Goal: Book appointment/travel/reservation

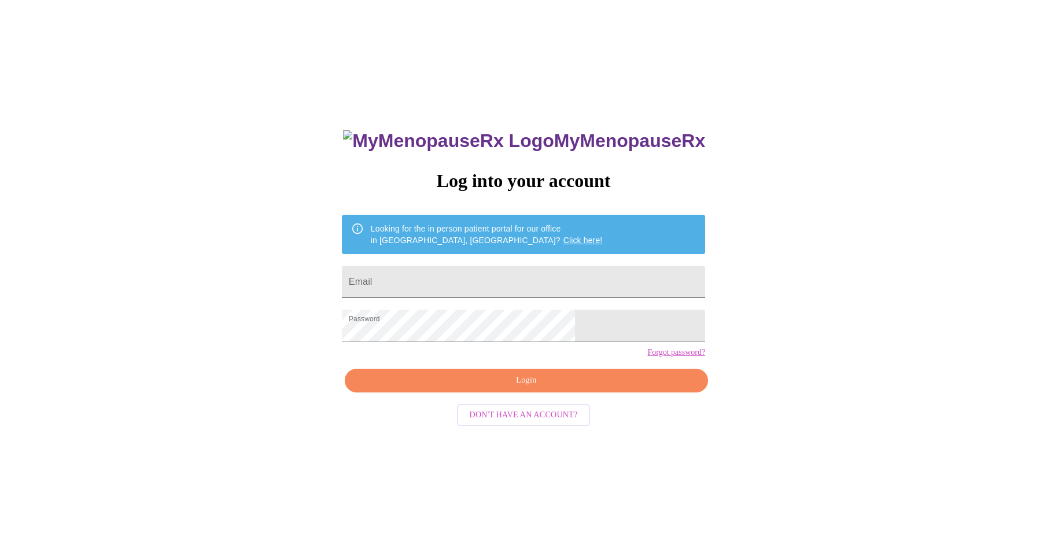
click at [460, 285] on input "Email" at bounding box center [523, 282] width 363 height 32
type input "[EMAIL_ADDRESS][DOMAIN_NAME]"
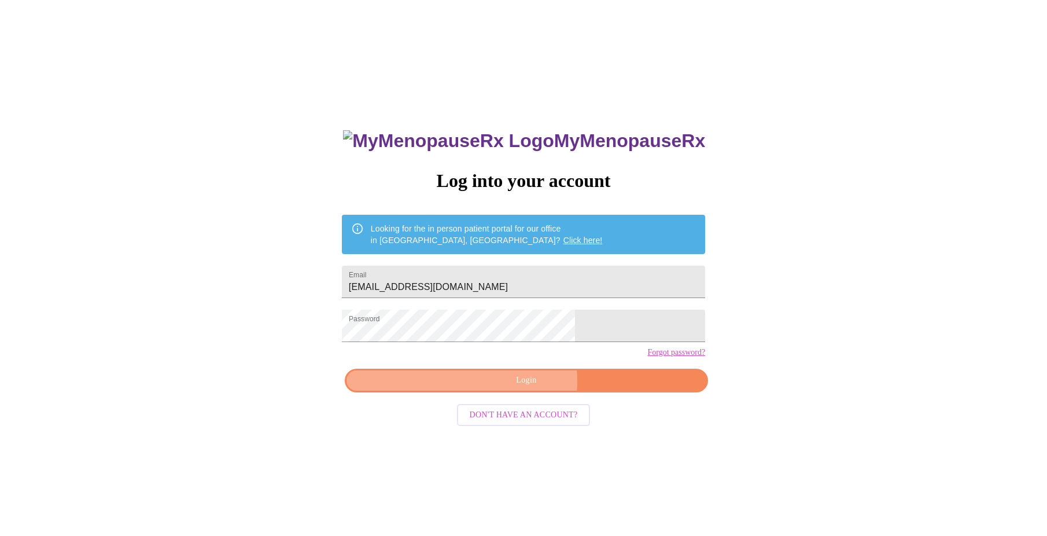
click at [523, 388] on span "Login" at bounding box center [526, 380] width 337 height 14
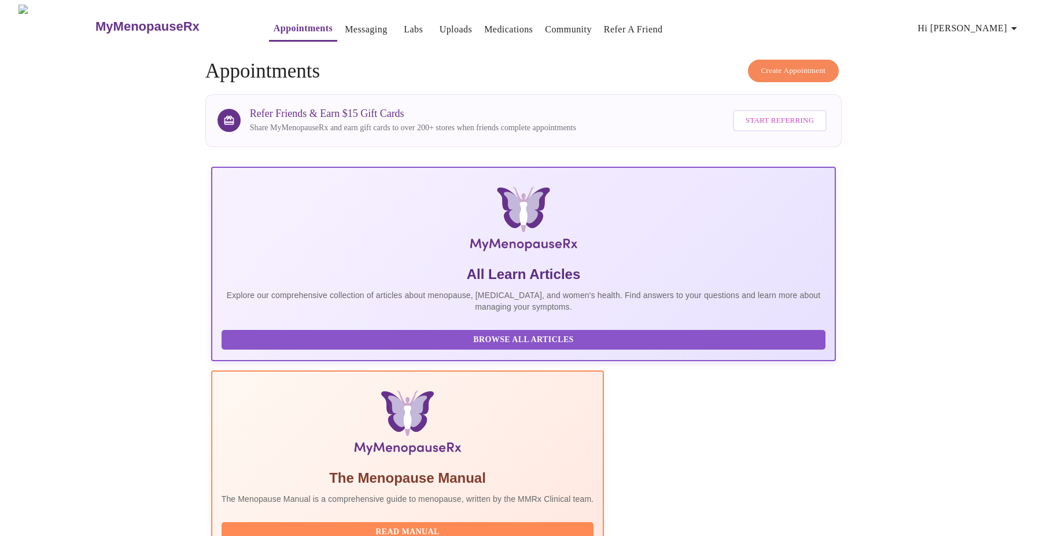
click at [1016, 25] on icon "button" at bounding box center [1014, 28] width 14 height 14
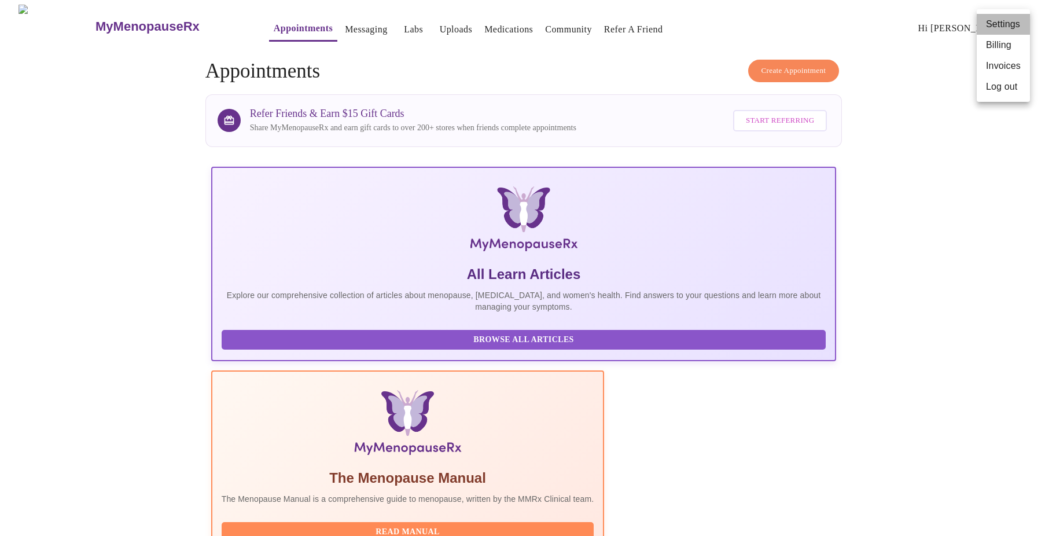
click at [1016, 25] on li "Settings" at bounding box center [1003, 24] width 53 height 21
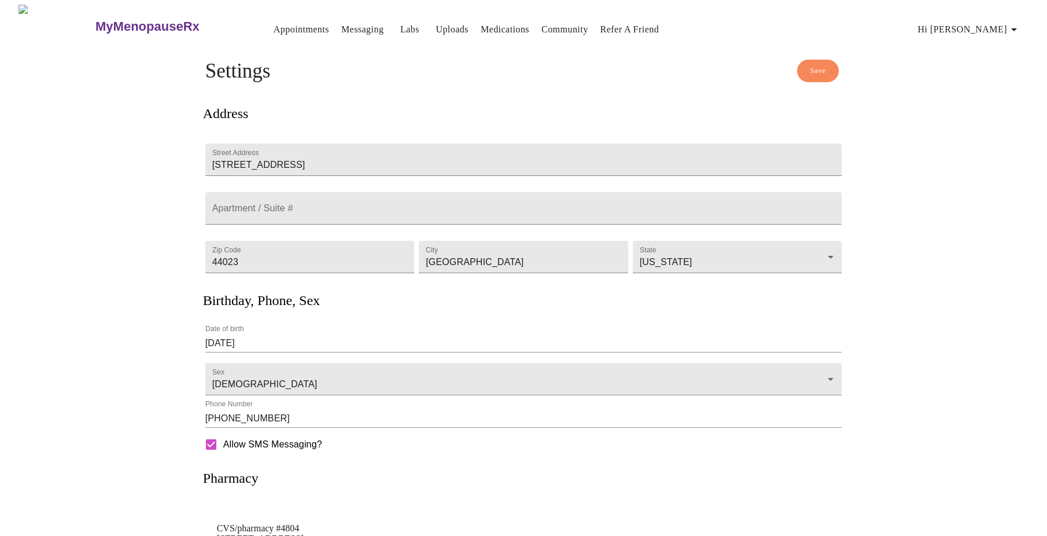
click at [274, 25] on link "Appointments" at bounding box center [302, 29] width 56 height 16
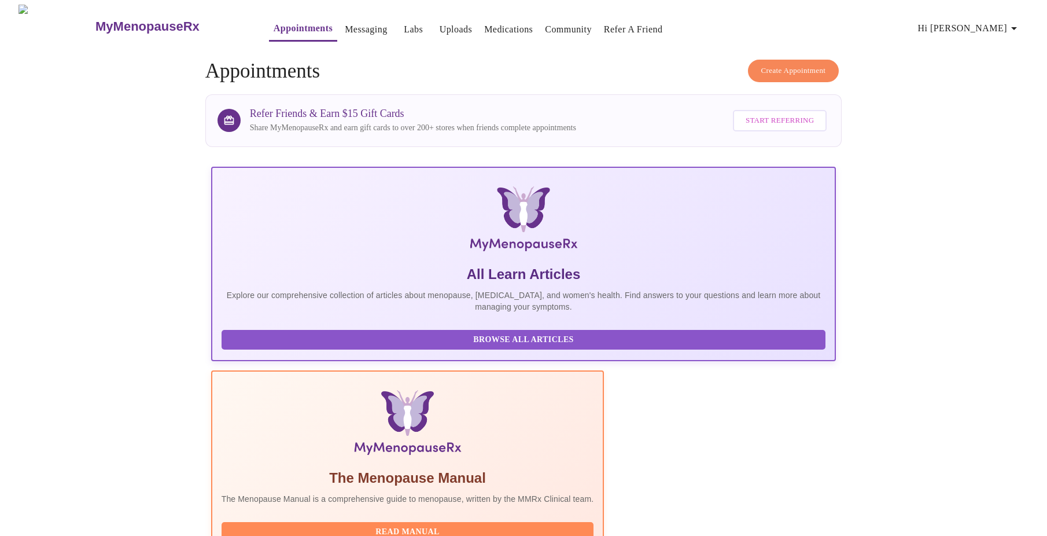
click at [345, 24] on link "Messaging" at bounding box center [366, 29] width 42 height 16
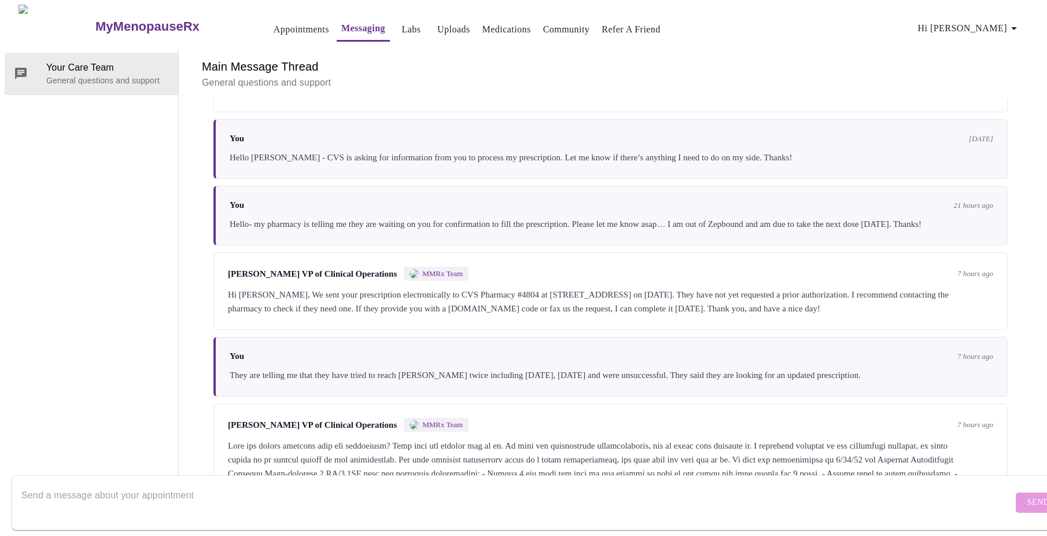
scroll to position [800, 0]
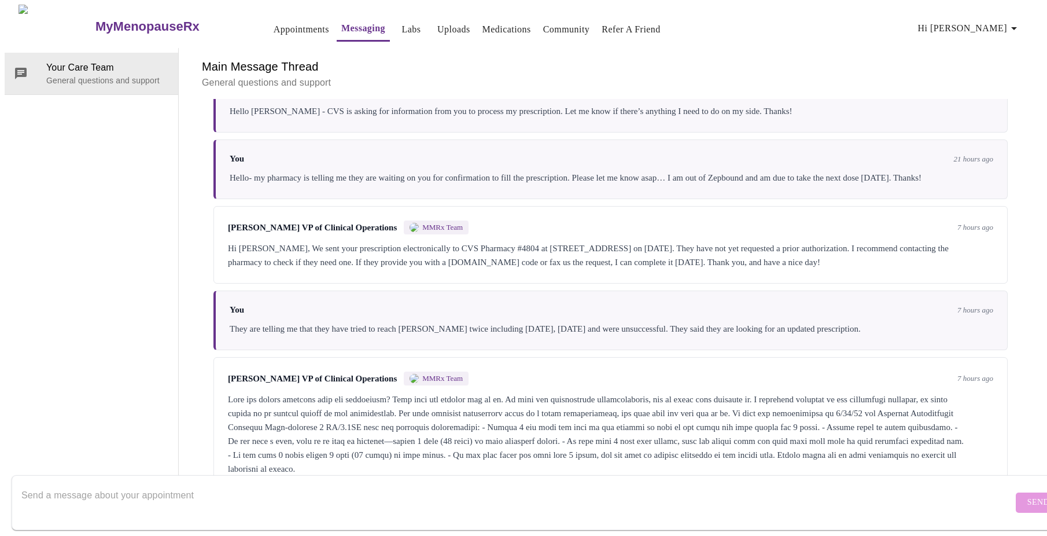
click at [301, 487] on textarea "Send a message about your appointment" at bounding box center [517, 502] width 992 height 37
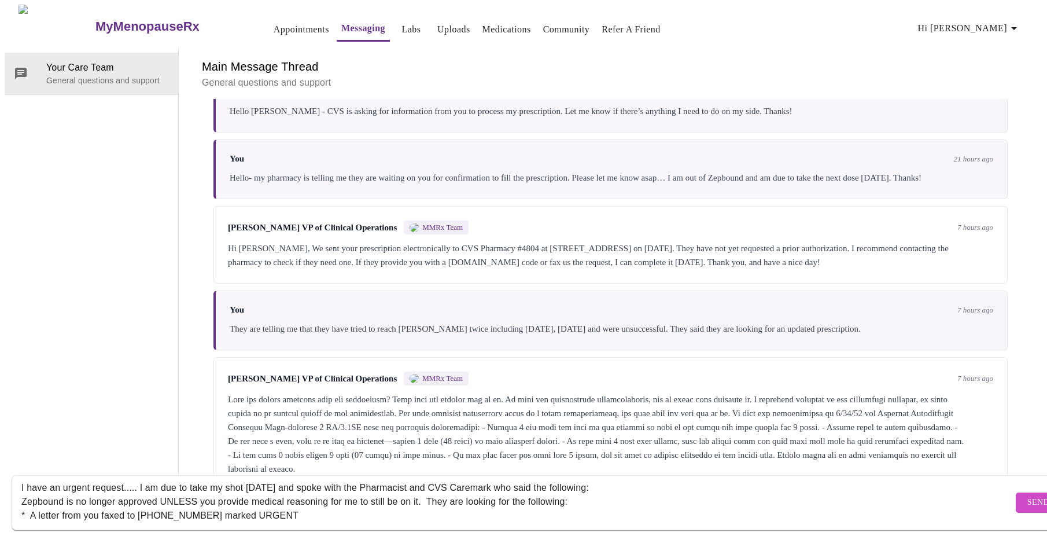
scroll to position [21, 0]
click at [403, 506] on textarea "I have an urgent request..... I am due to take my shot [DATE] and spoke with th…" at bounding box center [517, 502] width 992 height 37
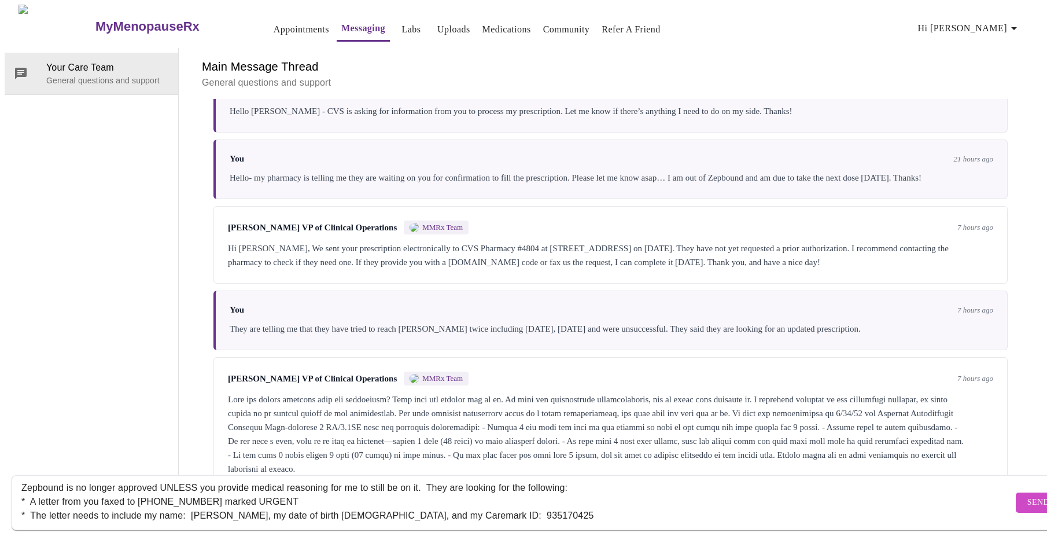
click at [468, 499] on textarea "I have an urgent request..... I am due to take my shot [DATE] and spoke with th…" at bounding box center [517, 502] width 992 height 37
click at [487, 503] on textarea "I have an urgent request..... I am due to take my shot [DATE] and spoke with th…" at bounding box center [517, 502] width 992 height 37
click at [525, 505] on textarea "I have an urgent request..... I am due to take my shot [DATE] and spoke with th…" at bounding box center [517, 502] width 992 height 37
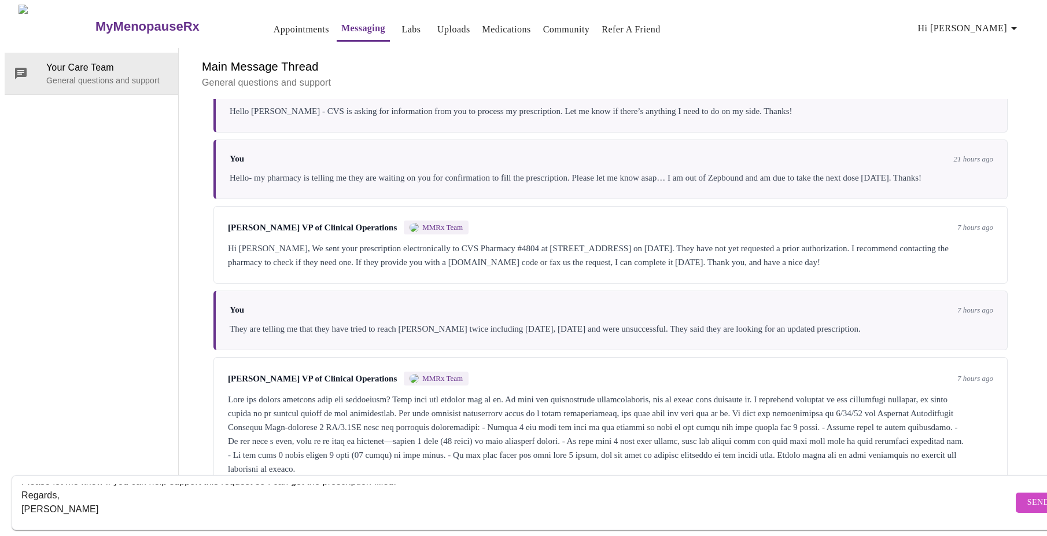
scroll to position [39, 0]
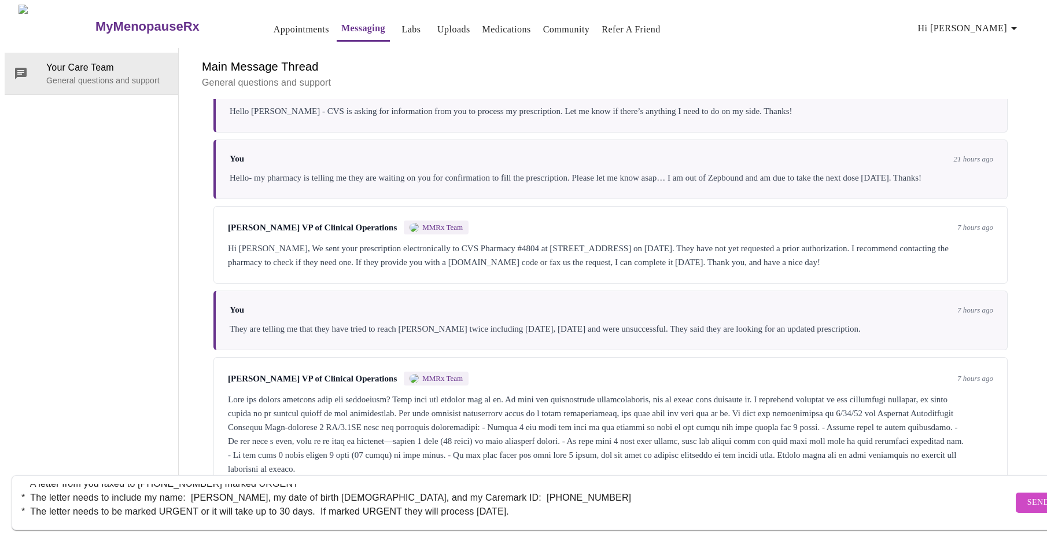
click at [490, 490] on textarea "I have an urgent request..... I am due to take my shot [DATE] and spoke with th…" at bounding box center [517, 502] width 992 height 37
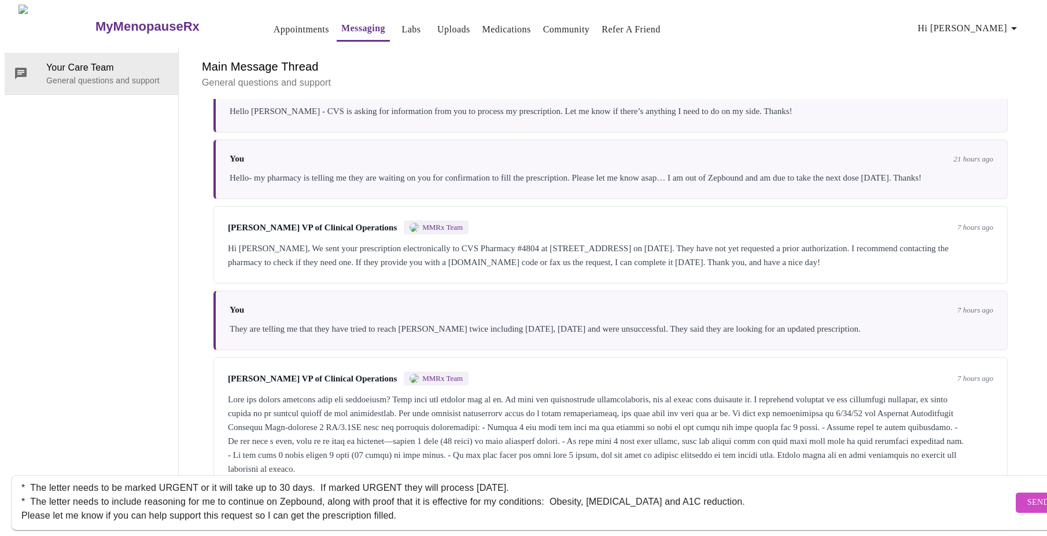
scroll to position [77, 0]
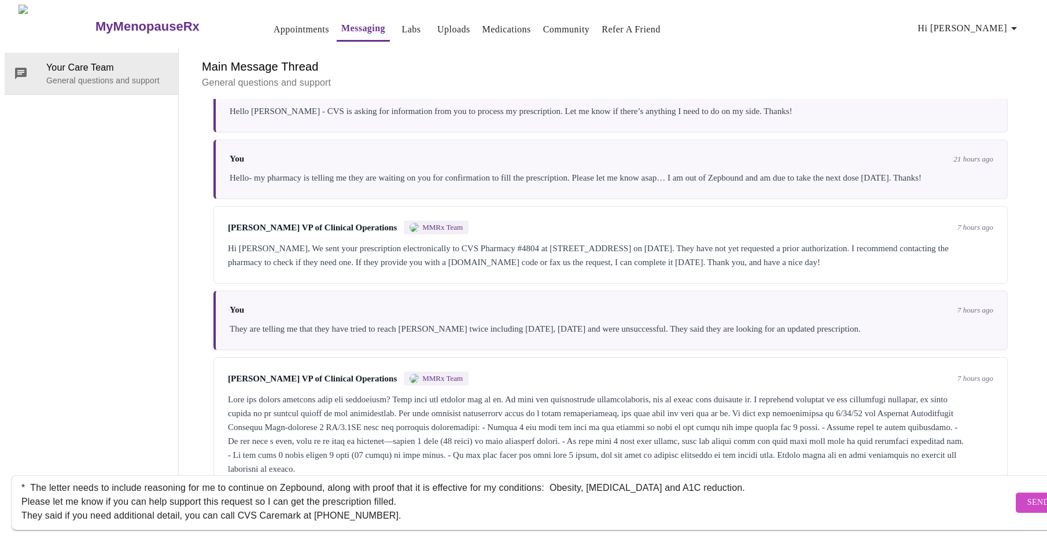
type textarea "I have an urgent request..... I am due to take my shot [DATE] and spoke with th…"
click at [1028, 496] on span "Send" at bounding box center [1039, 502] width 22 height 14
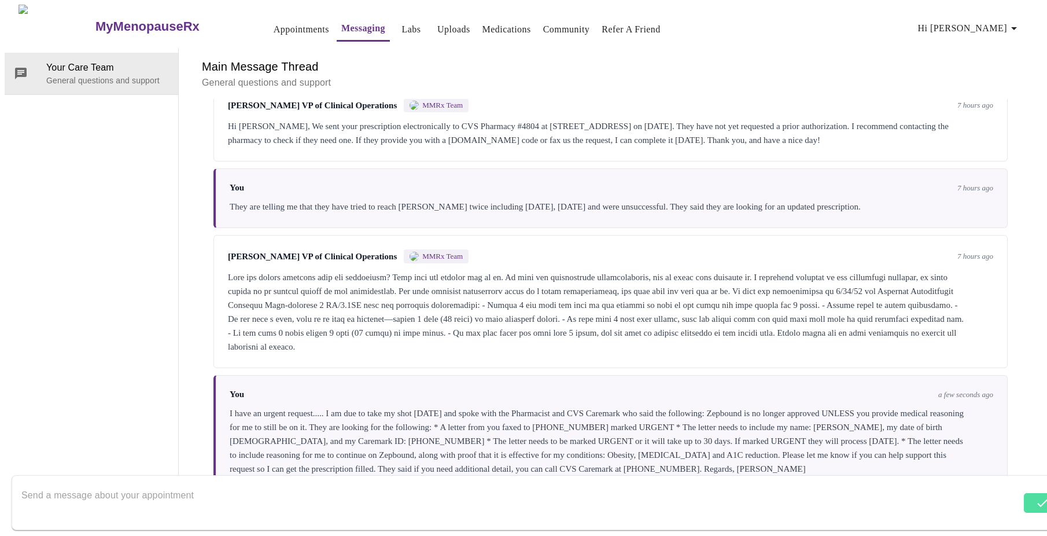
scroll to position [925, 0]
click at [308, 480] on div at bounding box center [517, 502] width 992 height 45
drag, startPoint x: 350, startPoint y: 468, endPoint x: 342, endPoint y: 472, distance: 8.8
click at [348, 475] on form "Send" at bounding box center [541, 502] width 1058 height 55
click at [175, 484] on textarea "Send a message about your appointment" at bounding box center [517, 502] width 992 height 37
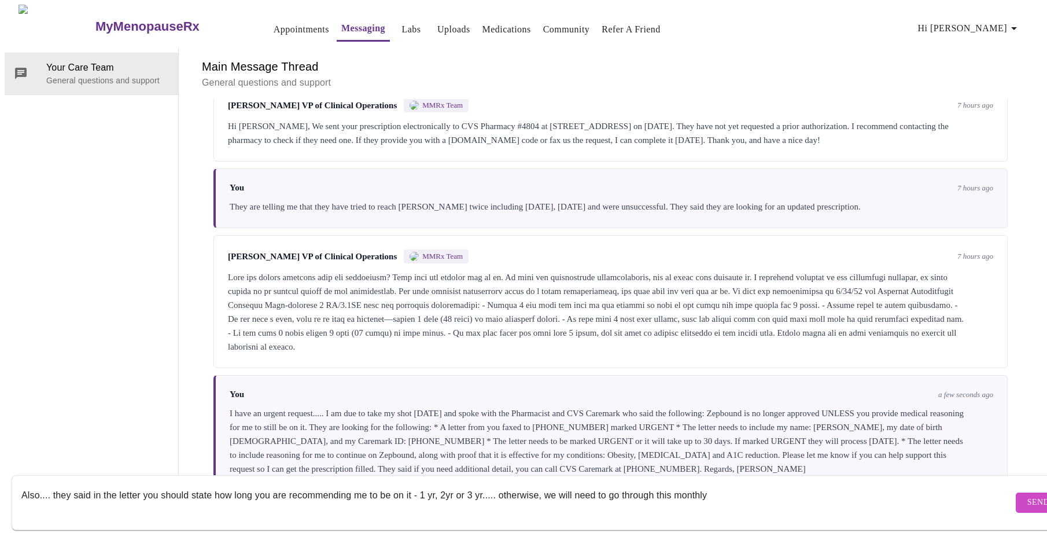
scroll to position [8, 0]
type textarea "Also.... they said in the letter you should state how long you are recommending…"
click at [1028, 495] on span "Send" at bounding box center [1039, 502] width 22 height 14
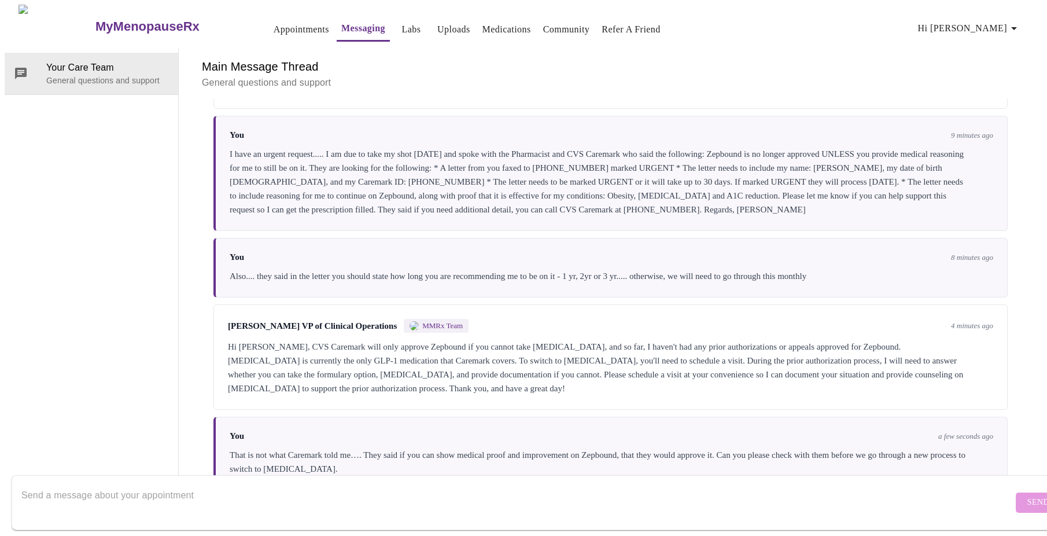
scroll to position [1193, 0]
click at [240, 487] on textarea "Send a message about your appointment" at bounding box center [517, 502] width 992 height 37
paste textarea "Lo ipsumdol sitametco Adipisci (elitseddoei) tempori UTL Etdolore, magnaaliqu e…"
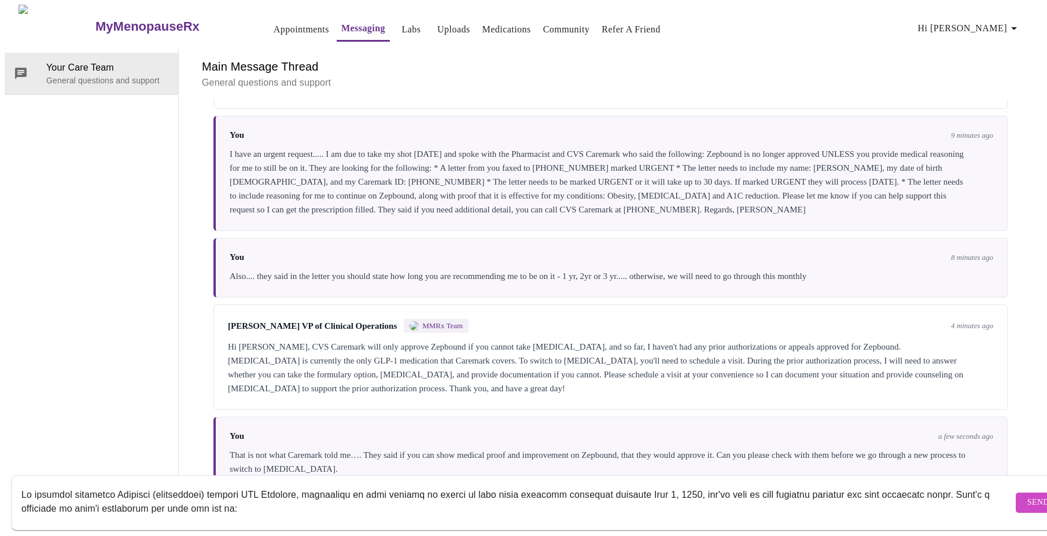
scroll to position [0, 0]
type textarea "Lo ipsumdol sitametco Adipisci (elitseddoei) tempori UTL Etdolore, magnaaliqu e…"
click at [1028, 495] on span "Send" at bounding box center [1039, 502] width 22 height 14
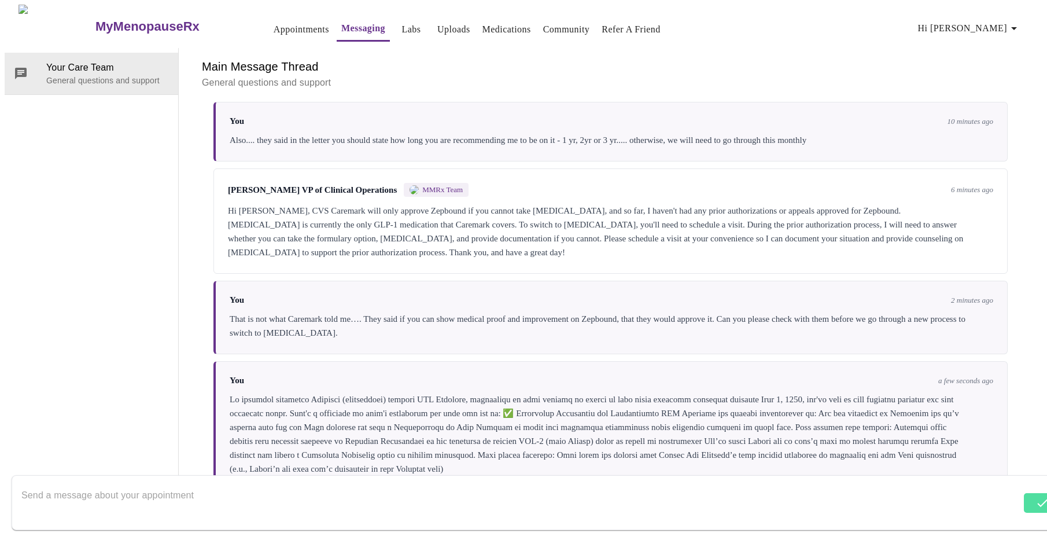
scroll to position [1332, 0]
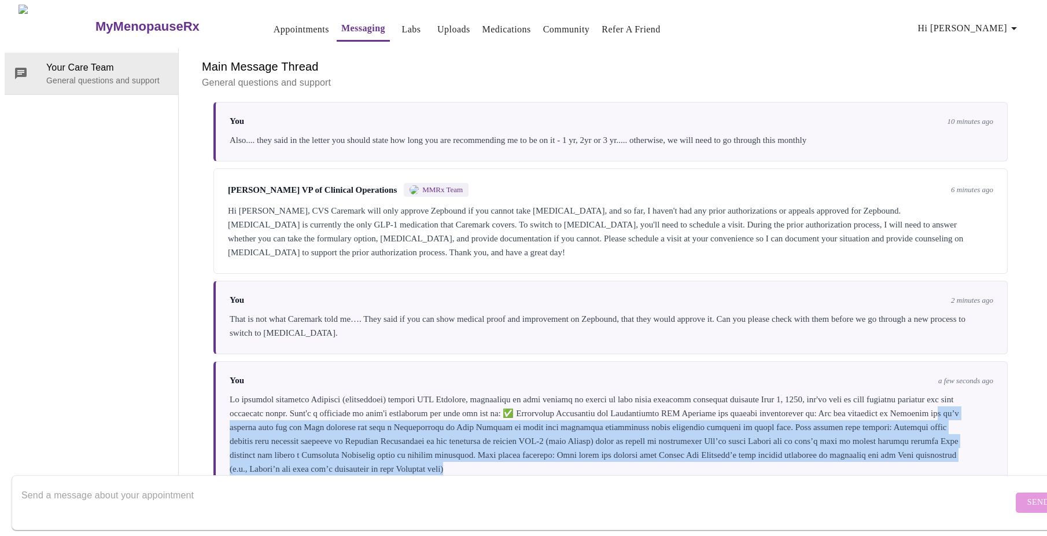
drag, startPoint x: 325, startPoint y: 382, endPoint x: 807, endPoint y: 447, distance: 486.8
click at [807, 447] on div "Main Message Thread General questions and support Messages are typically review…" at bounding box center [611, 269] width 836 height 442
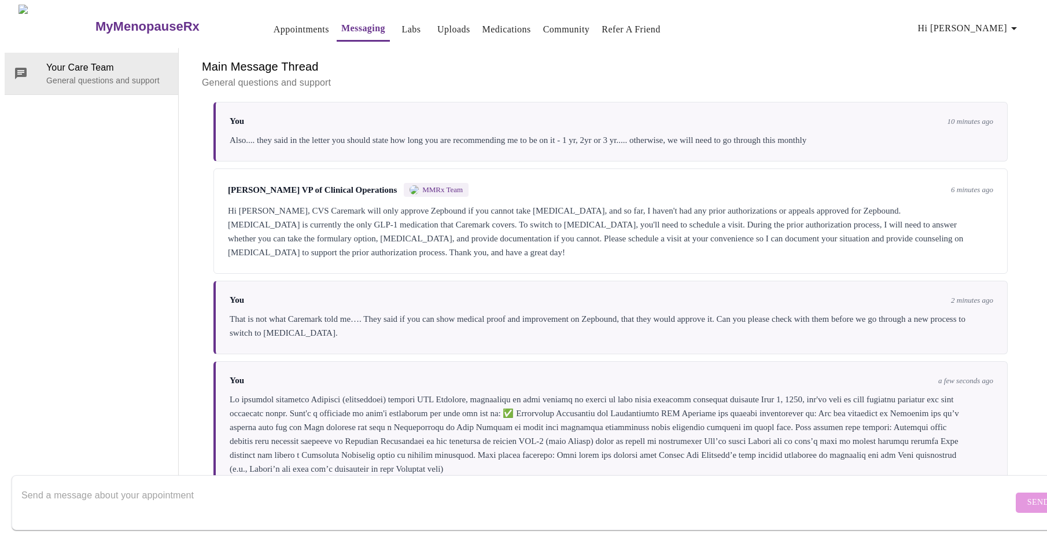
click at [163, 334] on div "Your Care Team General questions and support" at bounding box center [92, 269] width 174 height 442
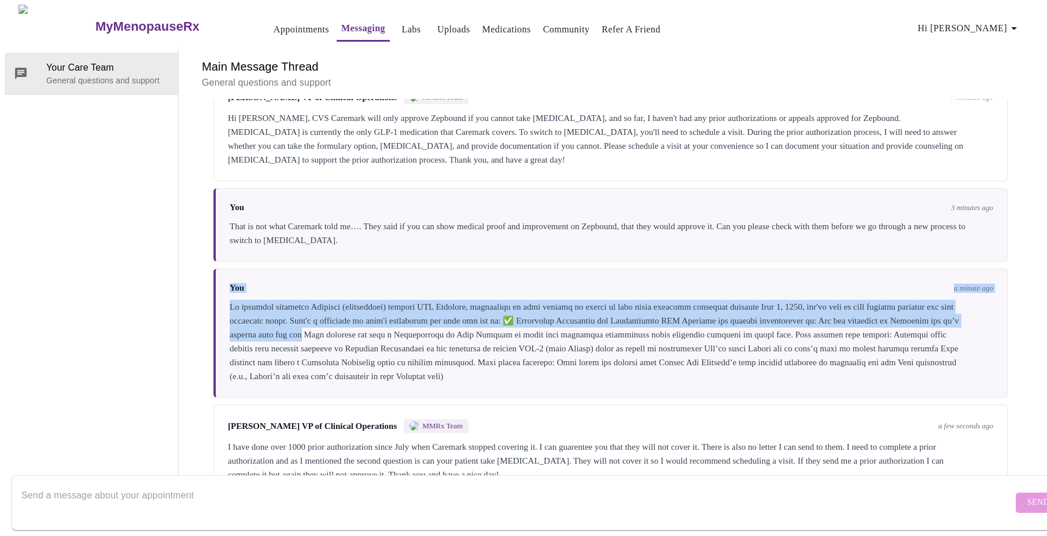
scroll to position [1433, 0]
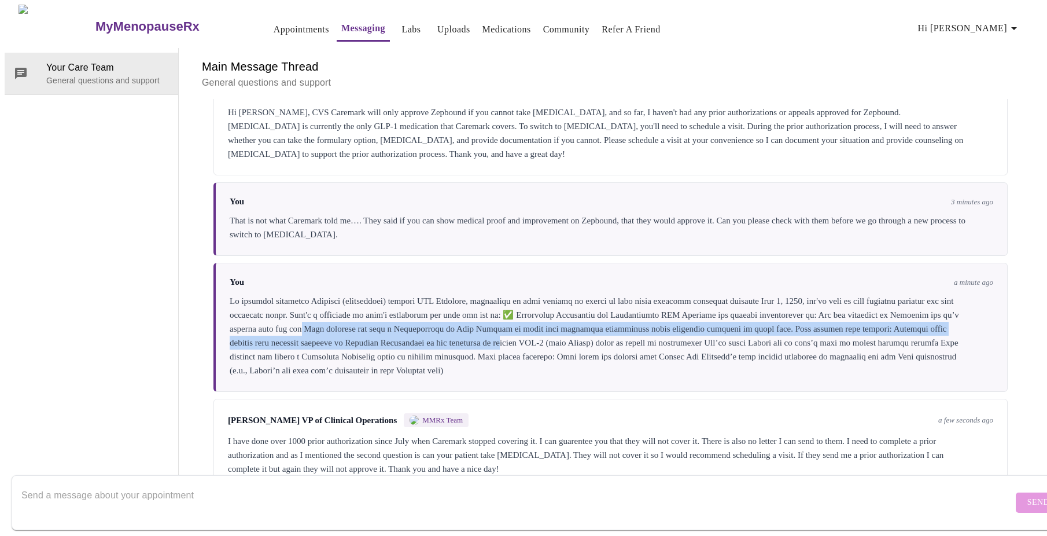
drag, startPoint x: 422, startPoint y: 378, endPoint x: 669, endPoint y: 291, distance: 262.1
click at [669, 294] on div at bounding box center [612, 335] width 764 height 83
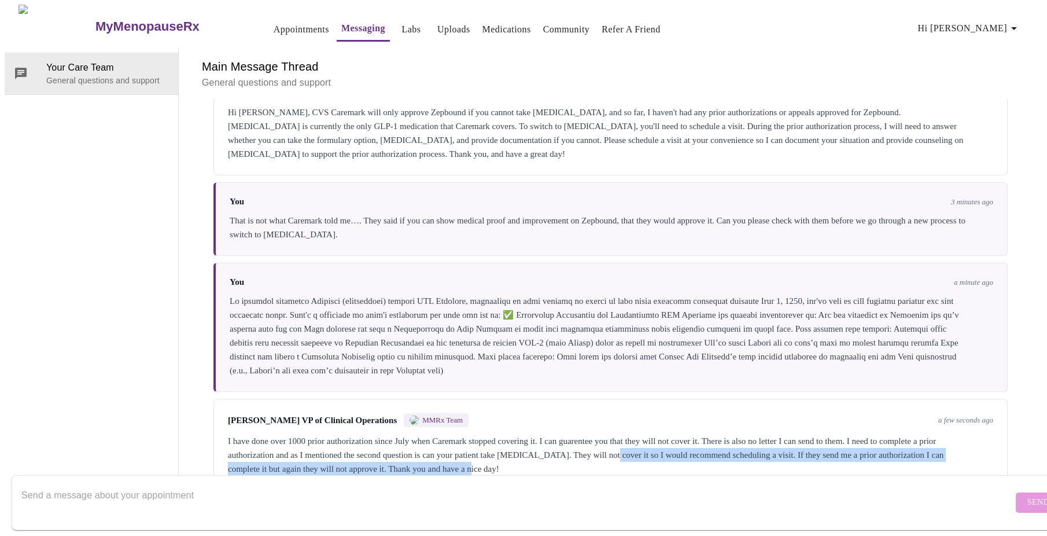
drag, startPoint x: 700, startPoint y: 409, endPoint x: 981, endPoint y: 420, distance: 280.8
click at [981, 434] on div "I have done over 1000 prior authorization since July when Caremark stopped cove…" at bounding box center [611, 455] width 766 height 42
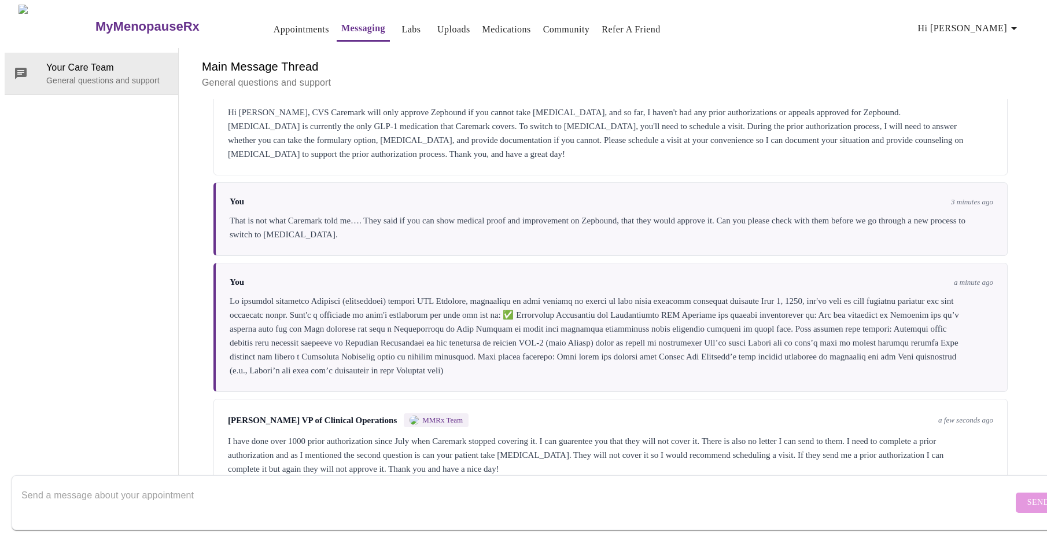
click at [190, 484] on textarea "Send a message about your appointment" at bounding box center [517, 502] width 992 height 37
type textarea "This is disappointing - I would think the lowering of my aic"
click at [391, 489] on textarea "This is disappointing - I would think the proof showing the lowering of my AIC …" at bounding box center [517, 502] width 992 height 37
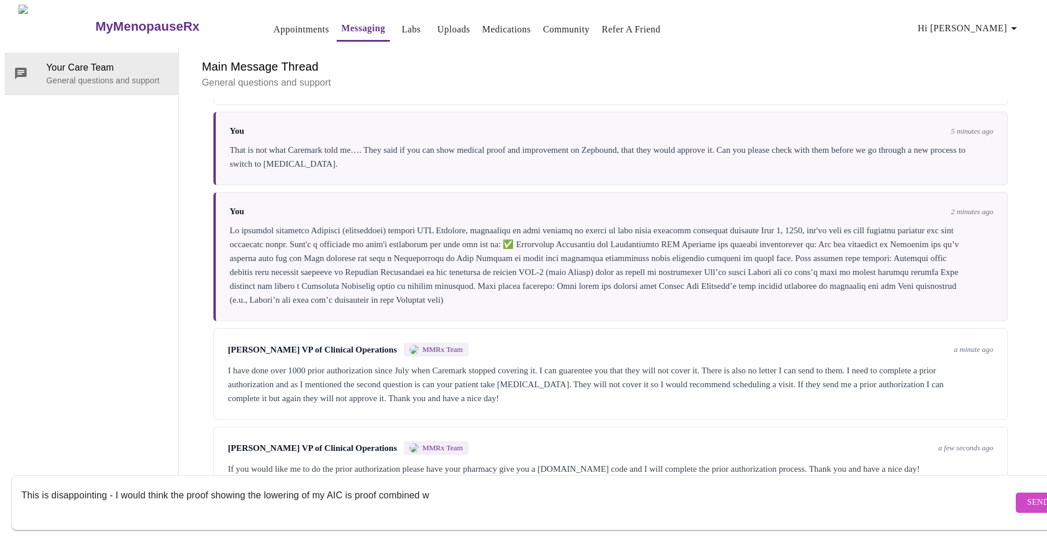
scroll to position [1519, 0]
paste textarea "Clinical Criteria for Initial or Continued Use According to CVS Caremark’s prio…"
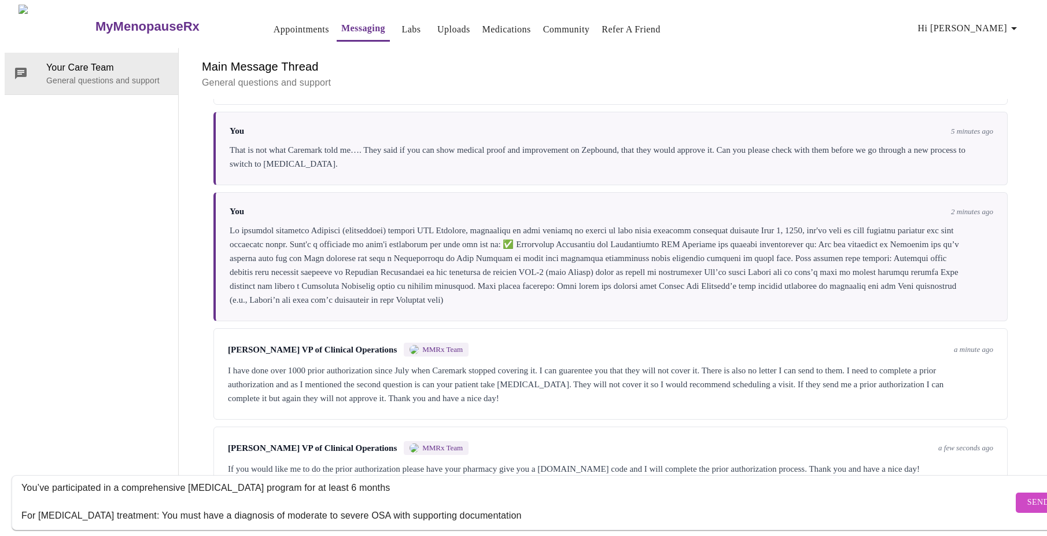
scroll to position [174, 0]
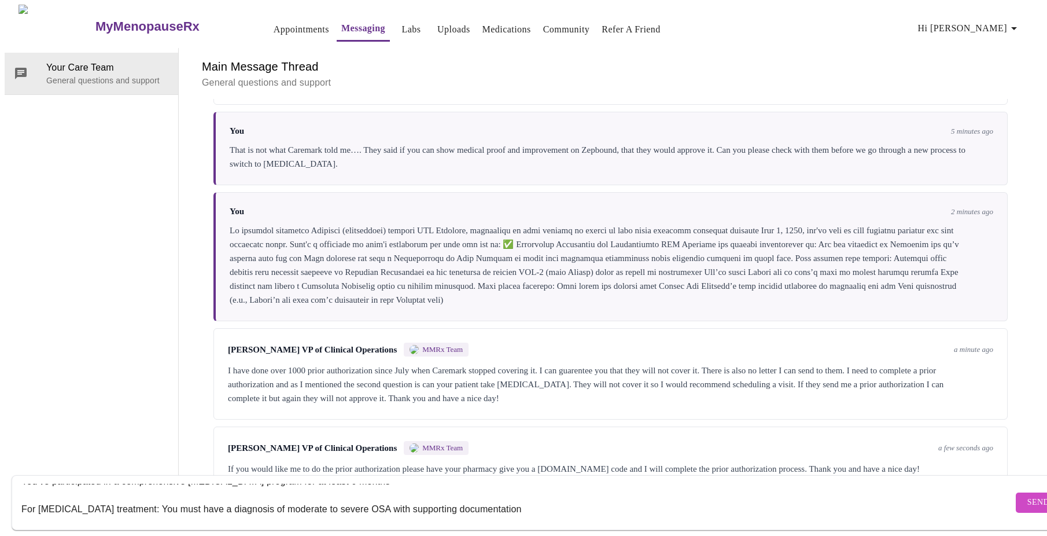
type textarea "This is disappointing - I would think the proof showing the lowering of my AIC …"
click at [1028, 495] on span "Send" at bounding box center [1039, 502] width 22 height 14
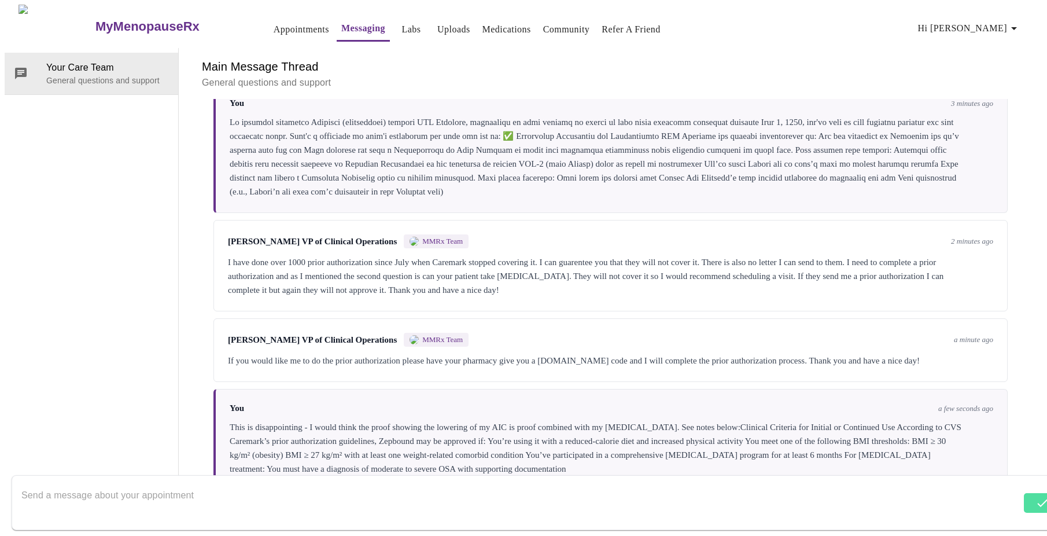
scroll to position [1631, 0]
click at [183, 486] on textarea "Send a message about your appointment" at bounding box center [517, 502] width 992 height 37
drag, startPoint x: 334, startPoint y: 209, endPoint x: 621, endPoint y: 205, distance: 287.0
click at [621, 255] on div "I have done over 1000 prior authorization since July when Caremark stopped cove…" at bounding box center [611, 276] width 766 height 42
click at [87, 484] on textarea "Send a message about your appointment" at bounding box center [517, 502] width 992 height 37
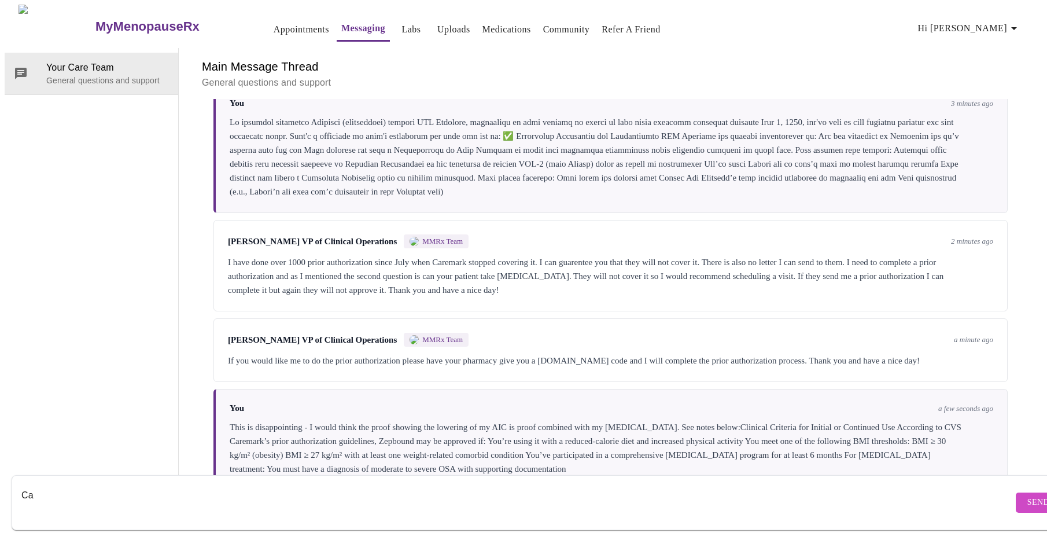
type textarea "C"
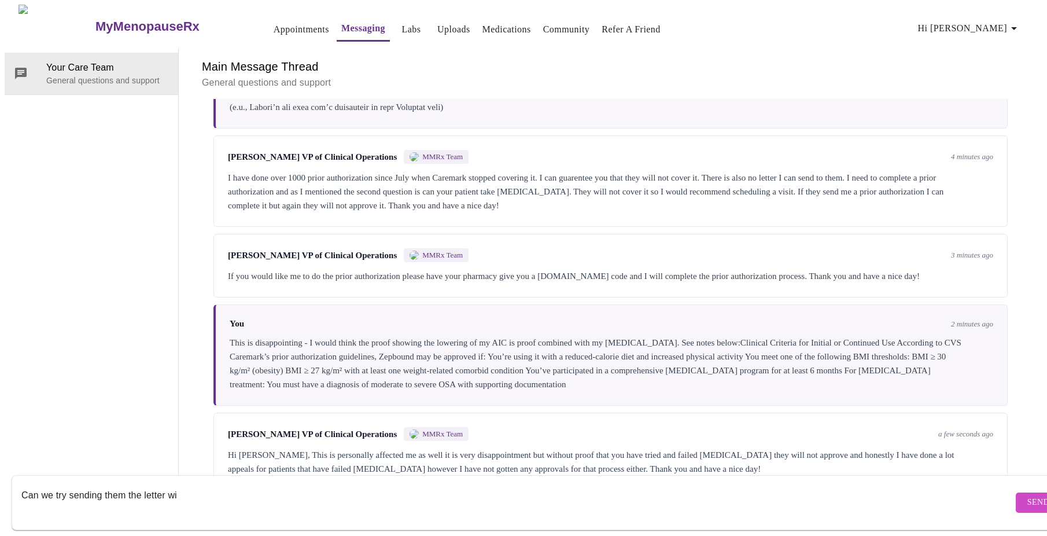
scroll to position [1717, 0]
type textarea "C"
type textarea "ok.... I guess I need to start my journey all over.... I will schedule the meet…"
click at [1028, 495] on span "Send" at bounding box center [1039, 502] width 22 height 14
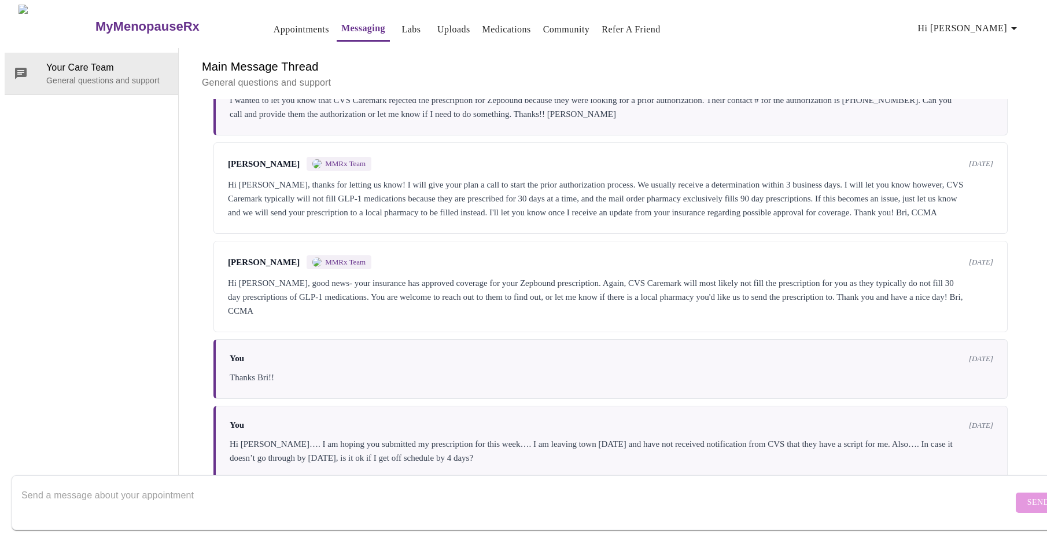
scroll to position [0, 0]
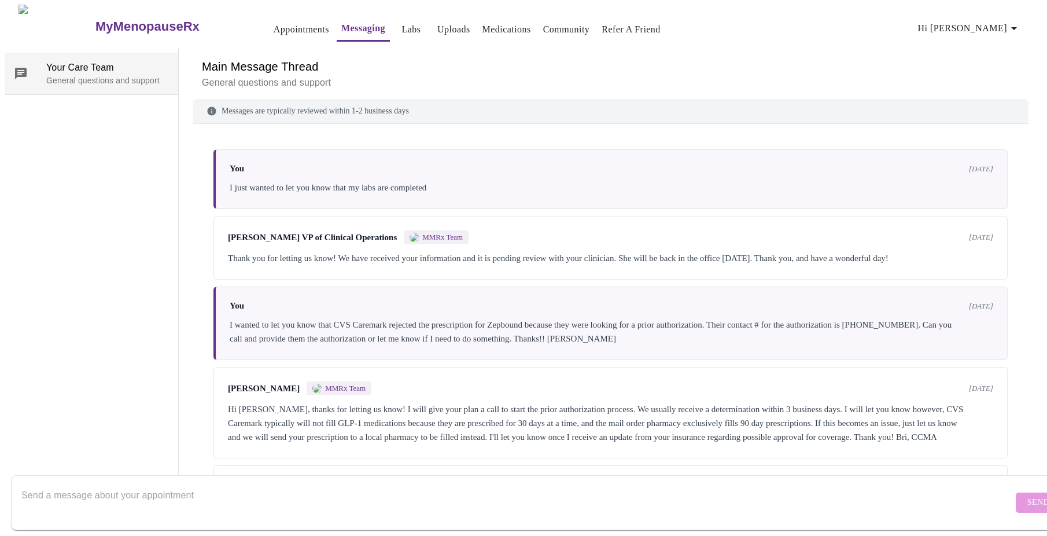
click at [79, 61] on span "Your Care Team" at bounding box center [107, 68] width 123 height 14
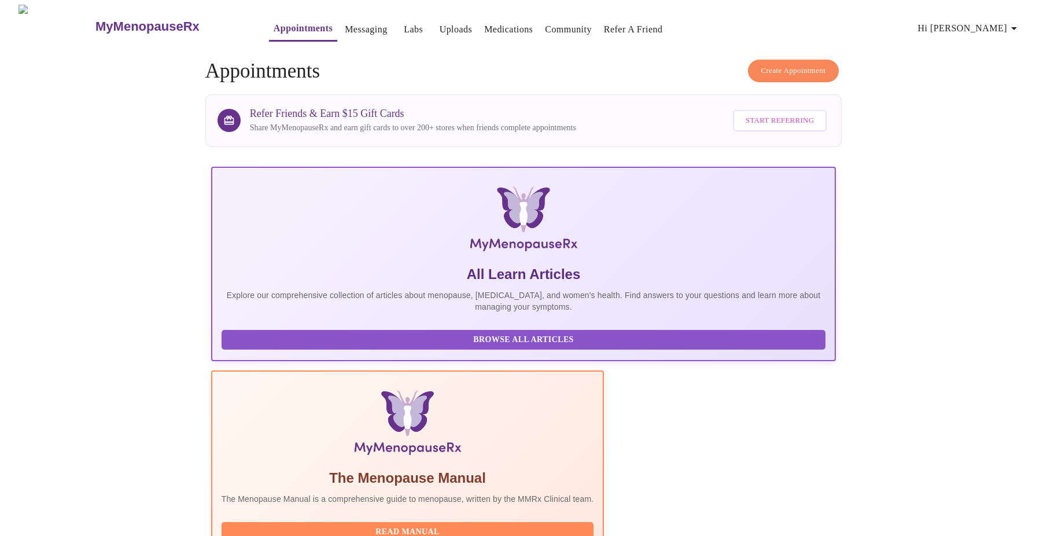
click at [782, 69] on span "Create Appointment" at bounding box center [793, 70] width 65 height 13
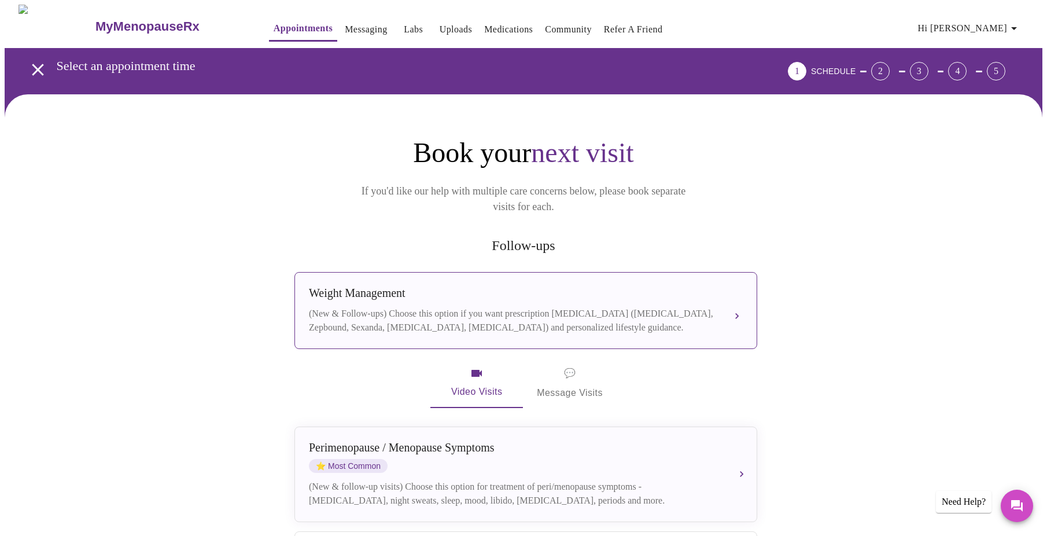
click at [378, 307] on div "(New & Follow-ups) Choose this option if you want prescription [MEDICAL_DATA] (…" at bounding box center [514, 321] width 411 height 28
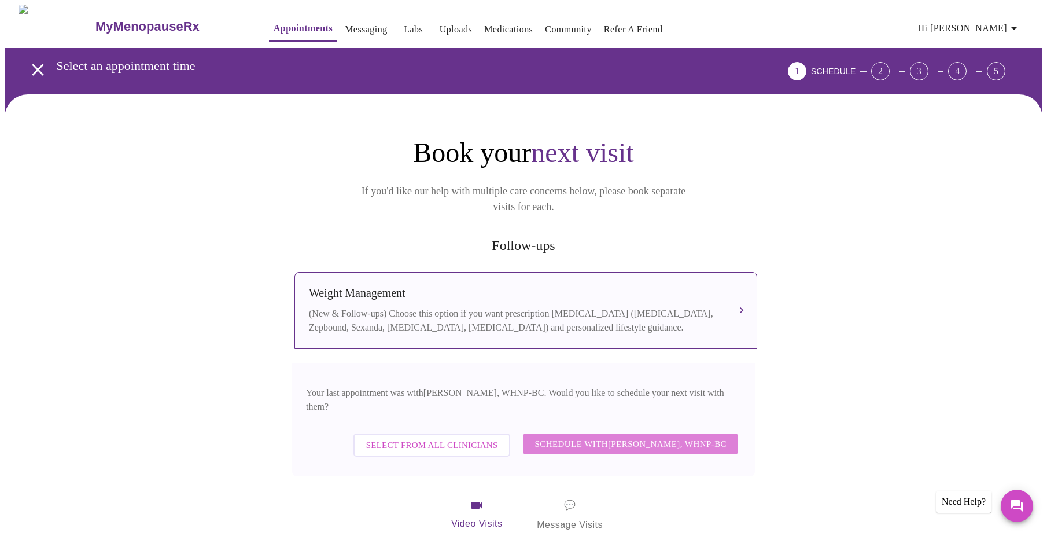
click at [660, 436] on span "Schedule with [PERSON_NAME], WHNP-BC" at bounding box center [631, 443] width 192 height 15
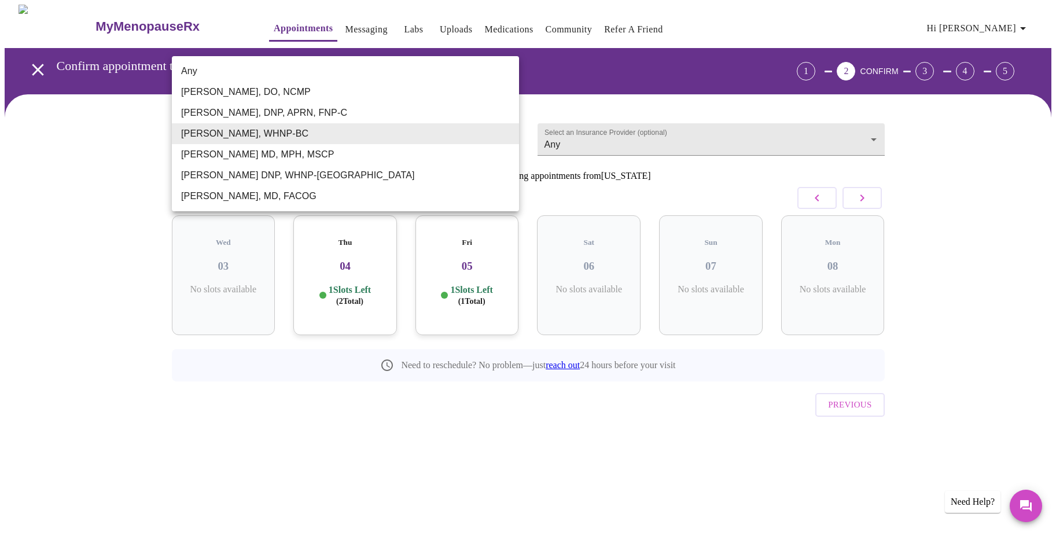
click at [502, 135] on body "MyMenopauseRx Appointments Messaging Labs Uploads Medications Community Refer a…" at bounding box center [528, 240] width 1047 height 470
click at [233, 72] on li "Any" at bounding box center [345, 71] width 347 height 21
type input "Any"
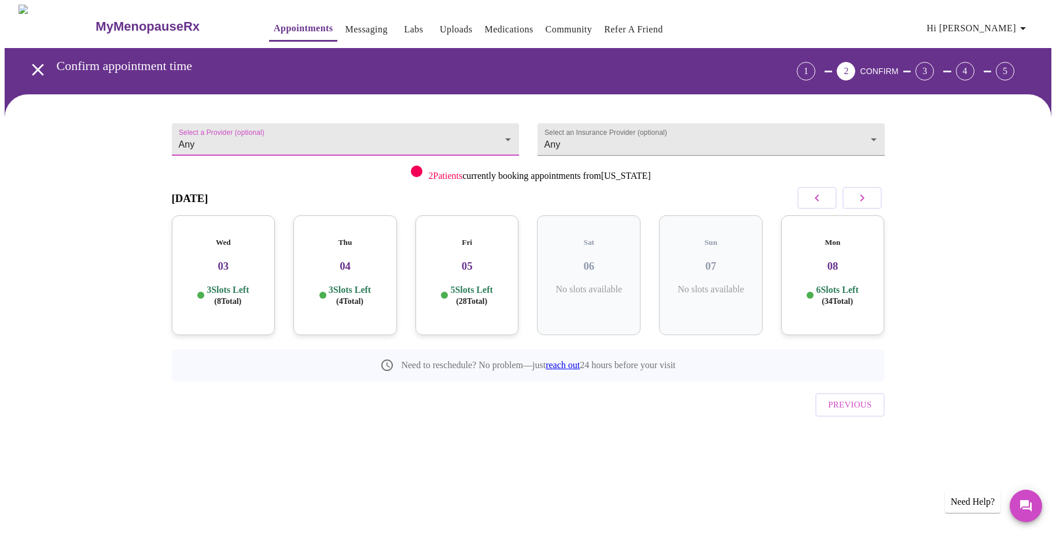
click at [244, 266] on div "Wed 03 3 Slots Left ( 8 Total)" at bounding box center [224, 275] width 104 height 120
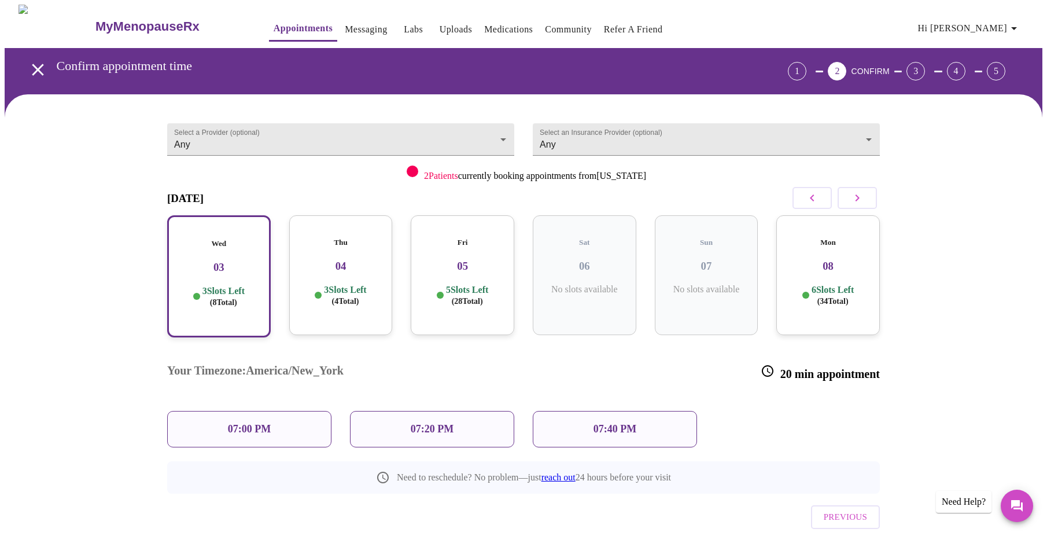
click at [241, 411] on div "07:00 PM" at bounding box center [249, 429] width 164 height 36
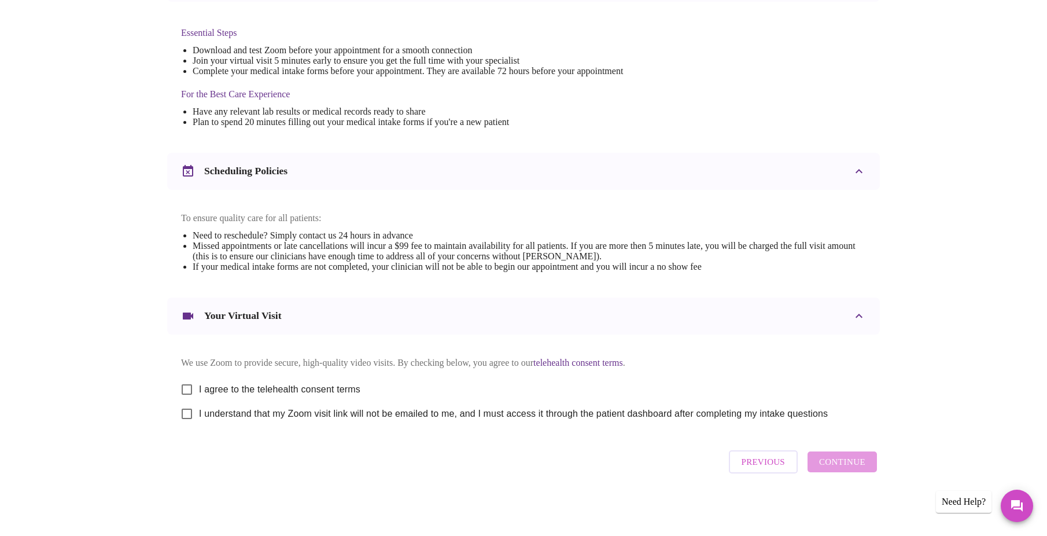
scroll to position [303, 0]
click at [186, 382] on input "I agree to the telehealth consent terms" at bounding box center [187, 389] width 24 height 24
checkbox input "true"
click at [187, 415] on input "I understand that my Zoom visit link will not be emailed to me, and I must acce…" at bounding box center [187, 414] width 24 height 24
checkbox input "true"
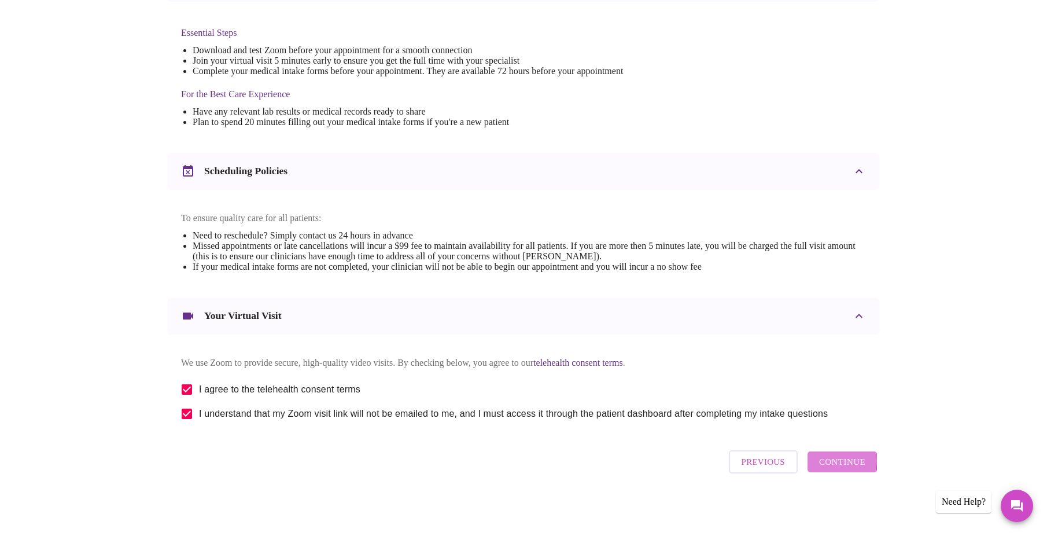
click at [832, 465] on span "Continue" at bounding box center [842, 461] width 46 height 15
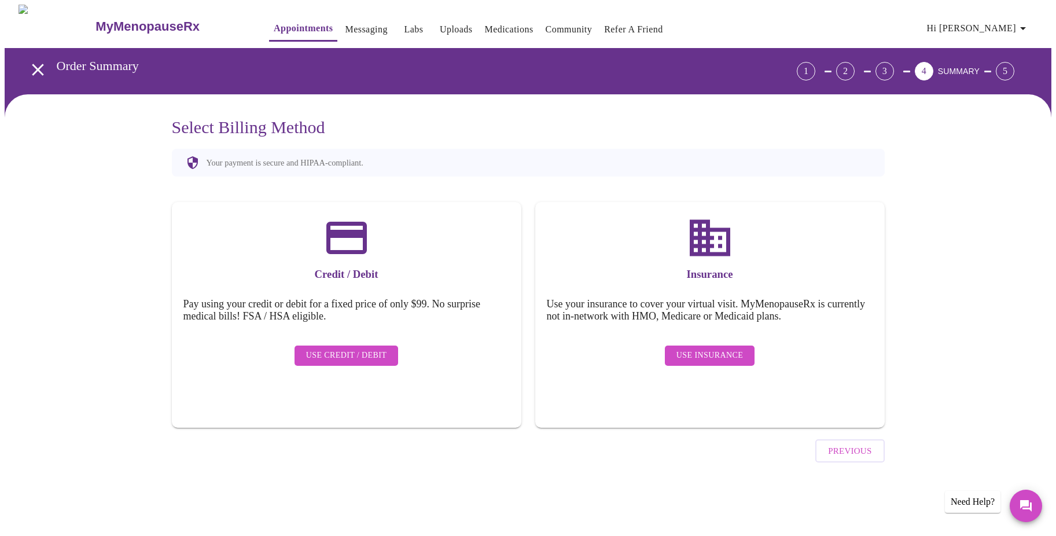
click at [717, 349] on span "Use Insurance" at bounding box center [709, 355] width 67 height 14
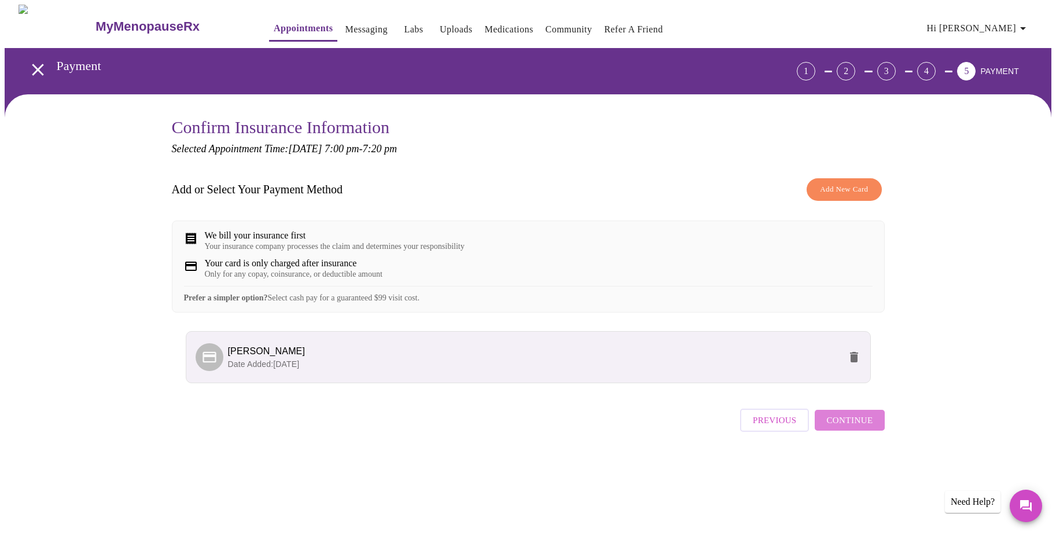
click at [858, 428] on span "Continue" at bounding box center [849, 420] width 46 height 15
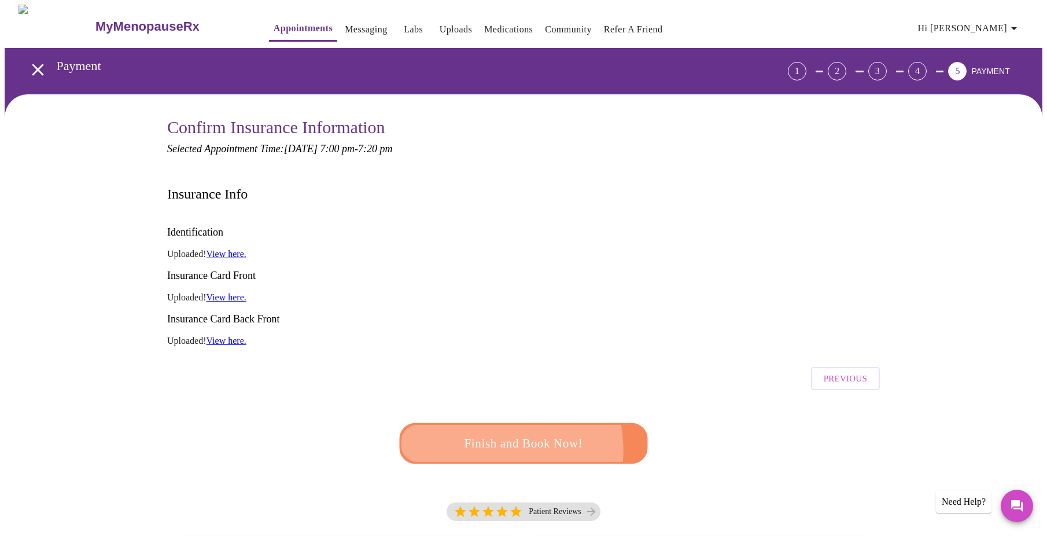
click at [488, 433] on span "Finish and Book Now!" at bounding box center [524, 443] width 214 height 21
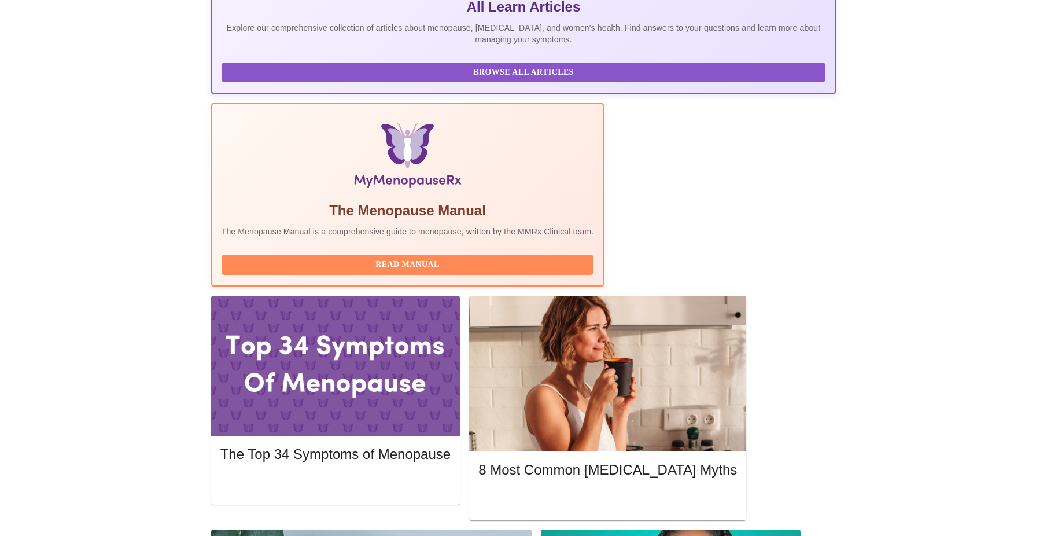
scroll to position [289, 0]
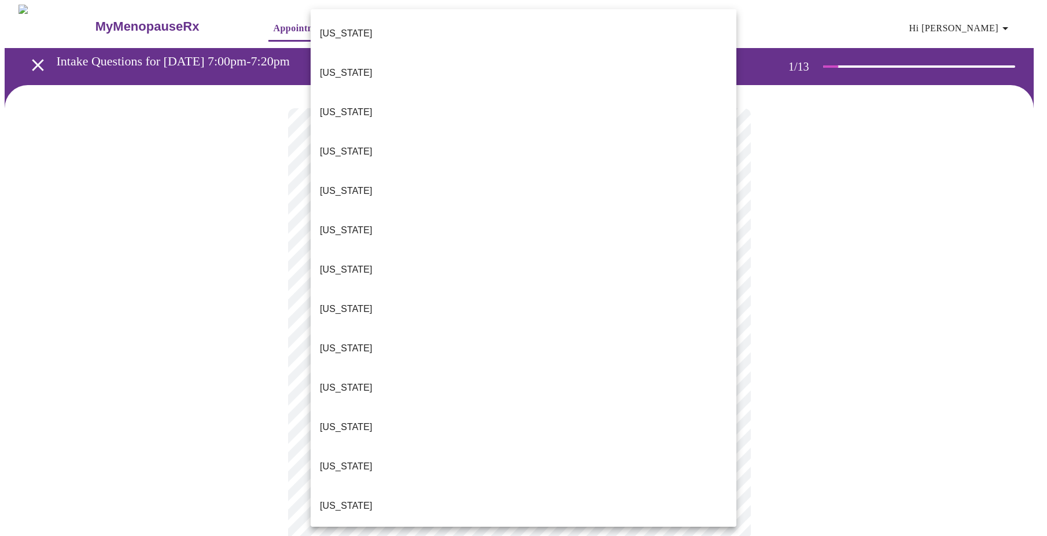
click at [493, 260] on body "MyMenopauseRx Appointments Messaging Labs Uploads Medications Community Refer a…" at bounding box center [524, 533] width 1038 height 1057
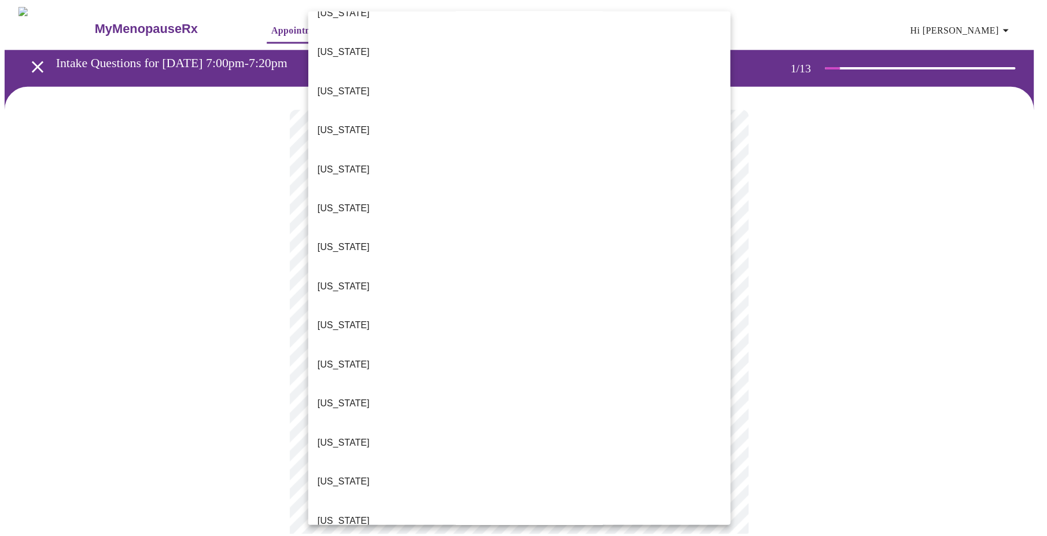
scroll to position [926, 0]
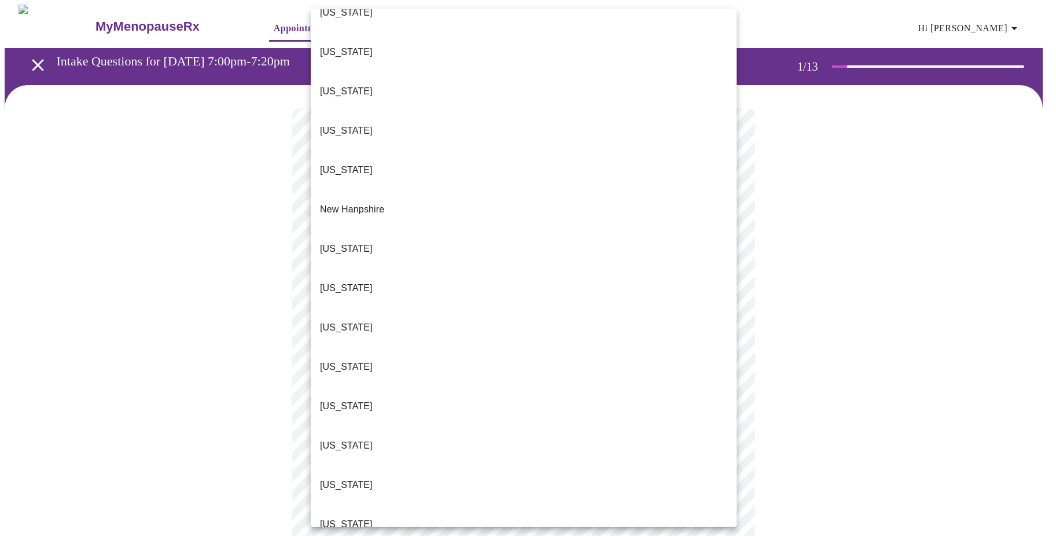
click at [340, 426] on li "[US_STATE]" at bounding box center [524, 445] width 426 height 39
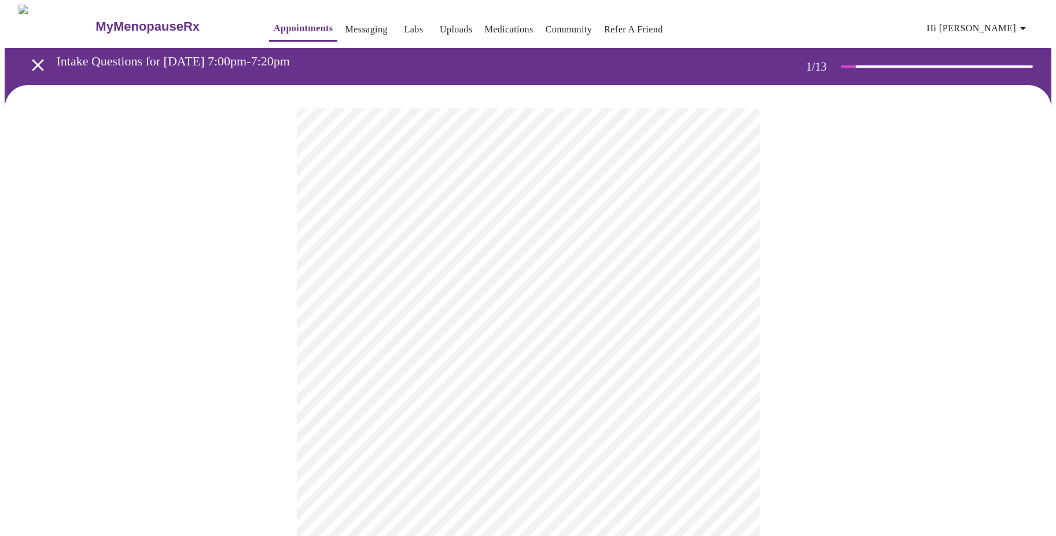
click at [458, 342] on body "MyMenopauseRx Appointments Messaging Labs Uploads Medications Community Refer a…" at bounding box center [528, 530] width 1047 height 1050
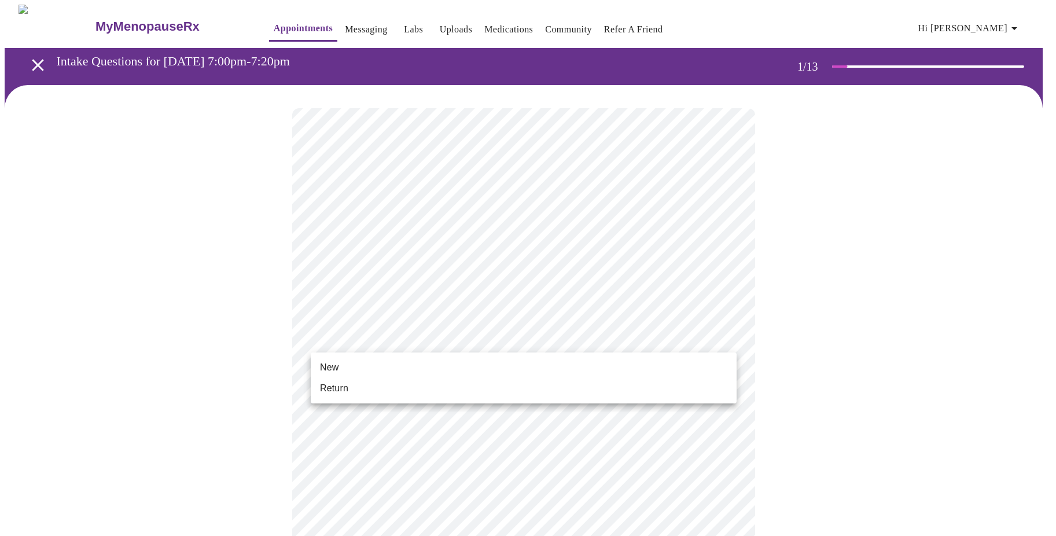
click at [409, 391] on li "Return" at bounding box center [524, 388] width 426 height 21
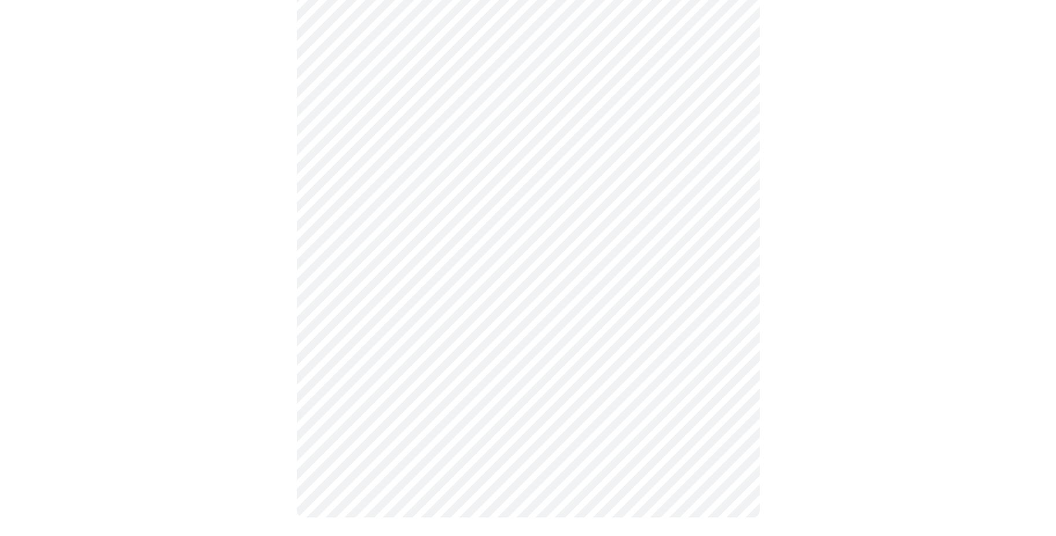
scroll to position [0, 0]
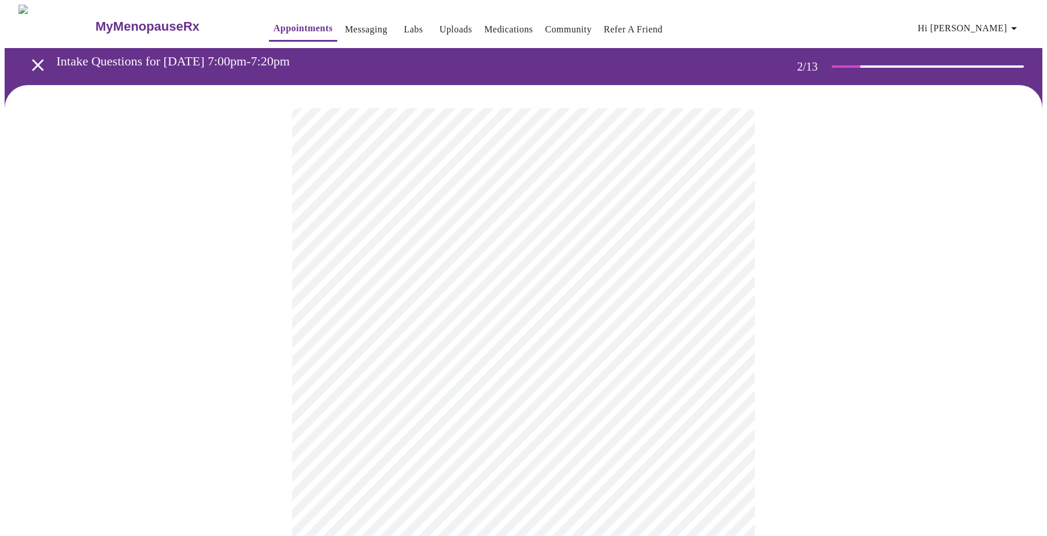
click at [707, 245] on body "MyMenopauseRx Appointments Messaging Labs Uploads Medications Community Refer a…" at bounding box center [524, 353] width 1038 height 696
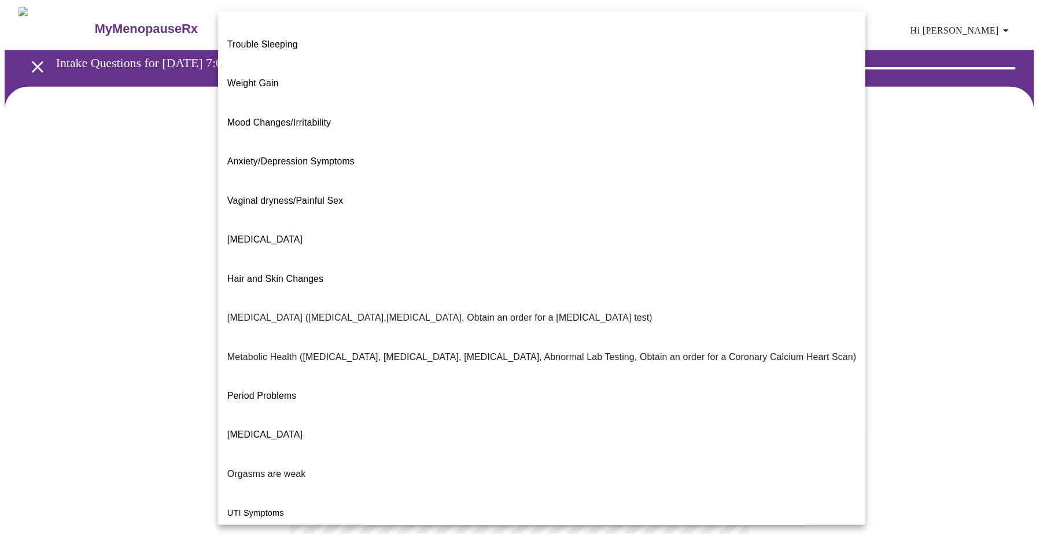
scroll to position [64, 0]
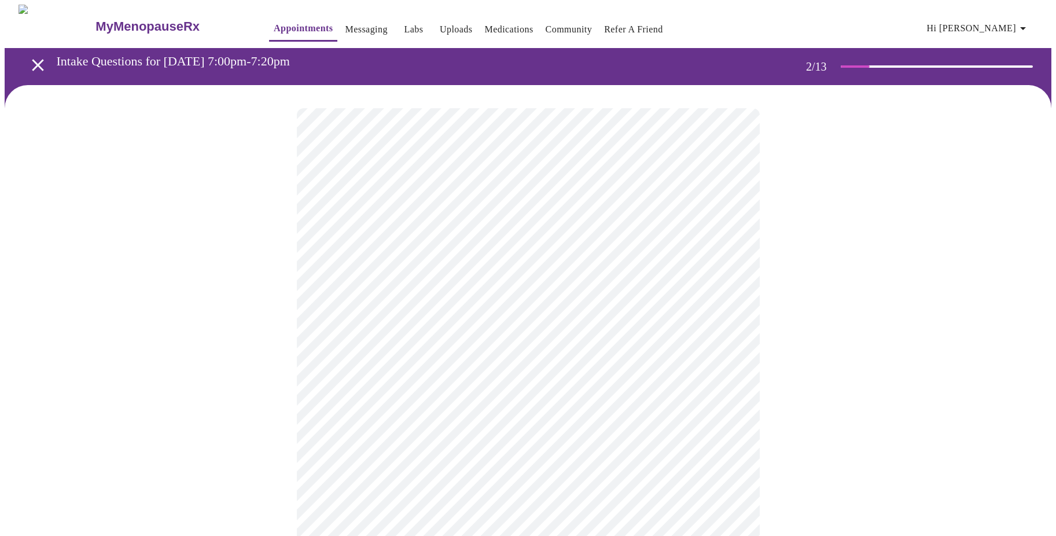
click at [395, 354] on body "MyMenopauseRx Appointments Messaging Labs Uploads Medications Community Refer a…" at bounding box center [528, 349] width 1047 height 689
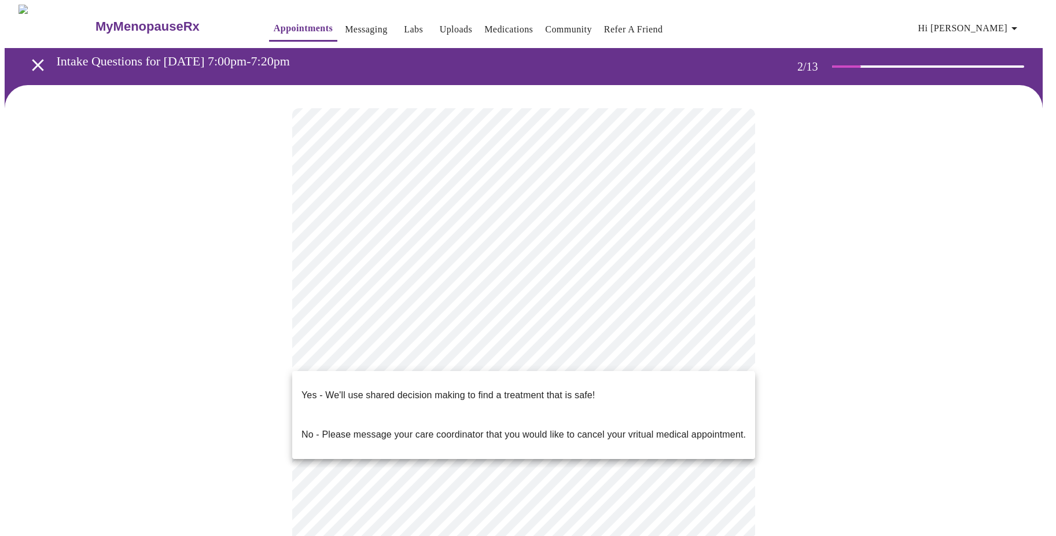
click at [394, 390] on p "Yes - We'll use shared decision making to find a treatment that is safe!" at bounding box center [447, 395] width 293 height 14
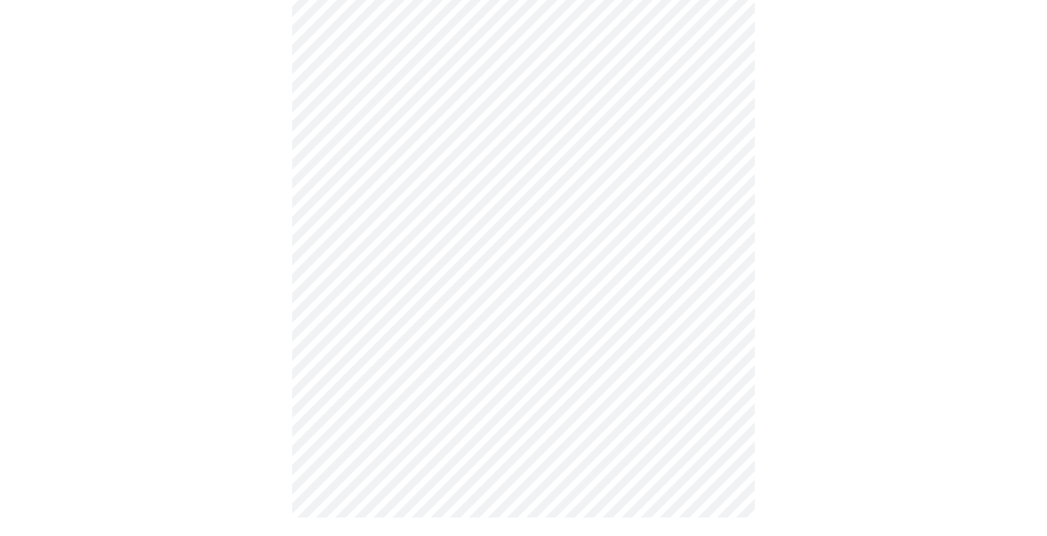
scroll to position [0, 0]
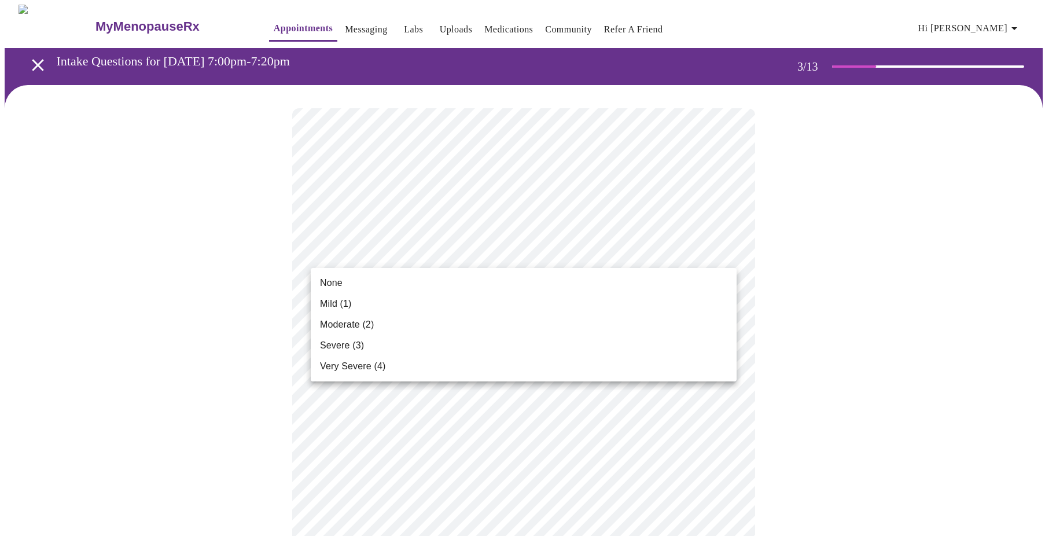
click at [349, 308] on span "Mild (1)" at bounding box center [336, 304] width 32 height 14
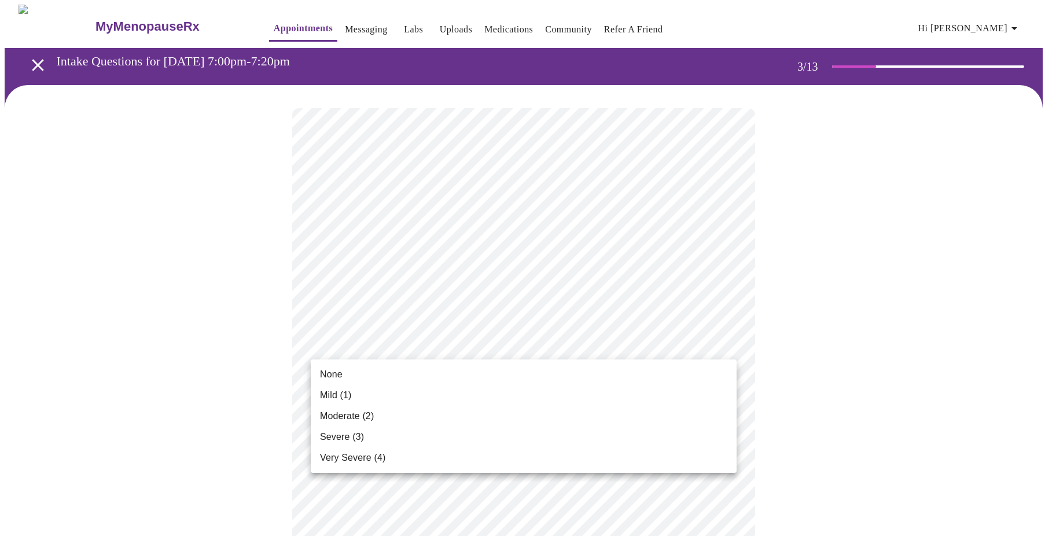
click at [349, 373] on li "None" at bounding box center [524, 374] width 426 height 21
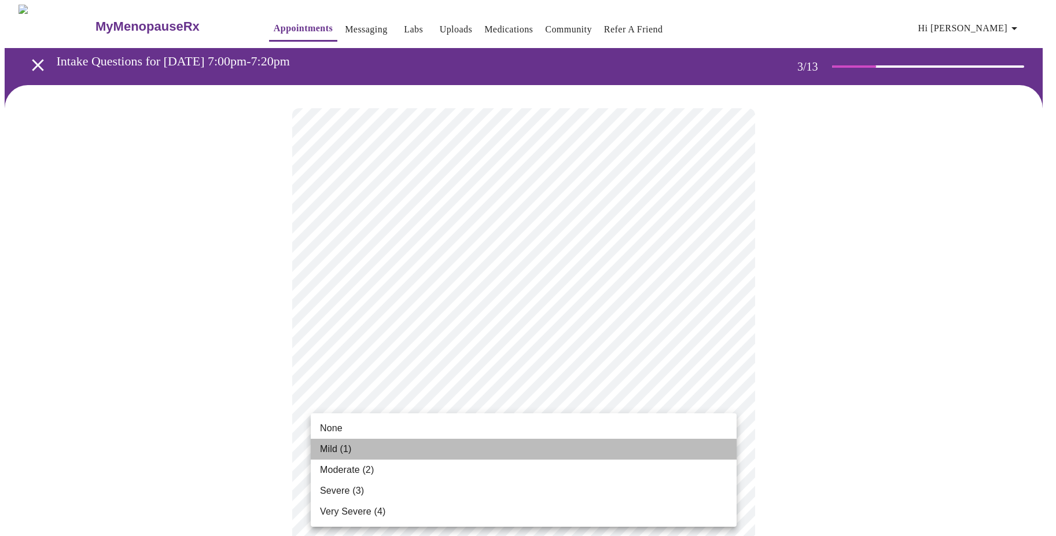
click at [355, 448] on li "Mild (1)" at bounding box center [524, 449] width 426 height 21
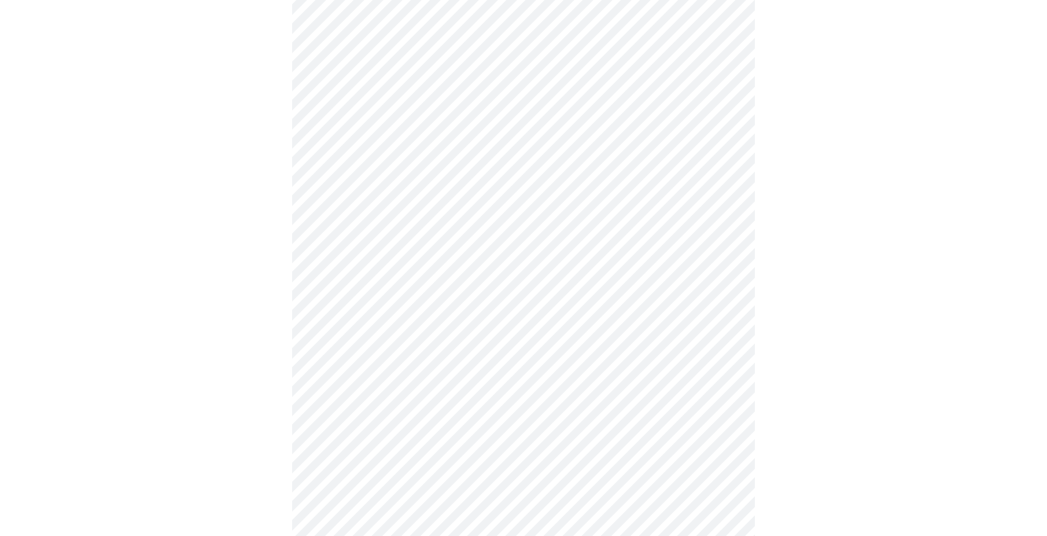
scroll to position [289, 0]
click at [433, 235] on body "MyMenopauseRx Appointments Messaging Labs Uploads Medications Community Refer a…" at bounding box center [524, 460] width 1038 height 1491
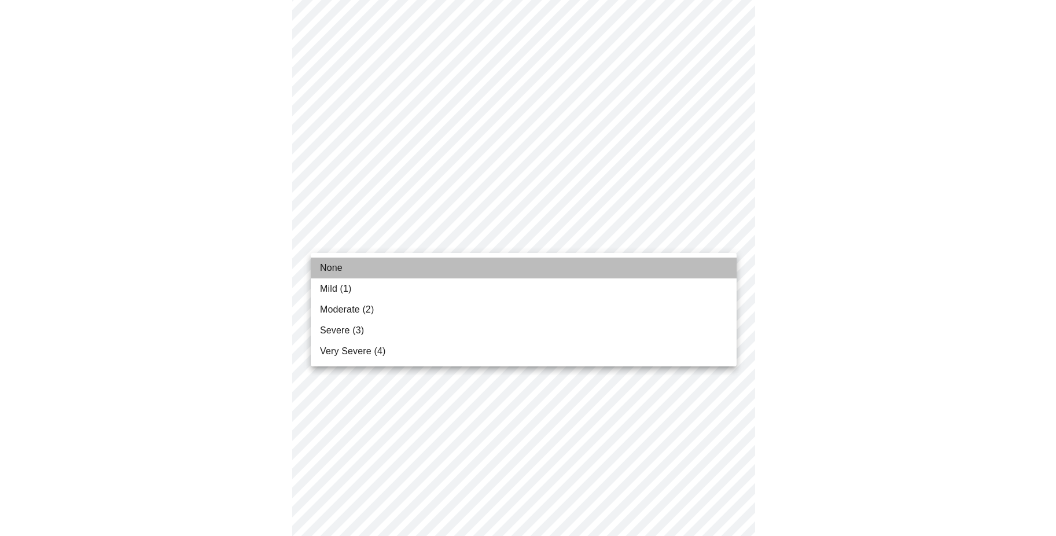
click at [367, 266] on li "None" at bounding box center [524, 267] width 426 height 21
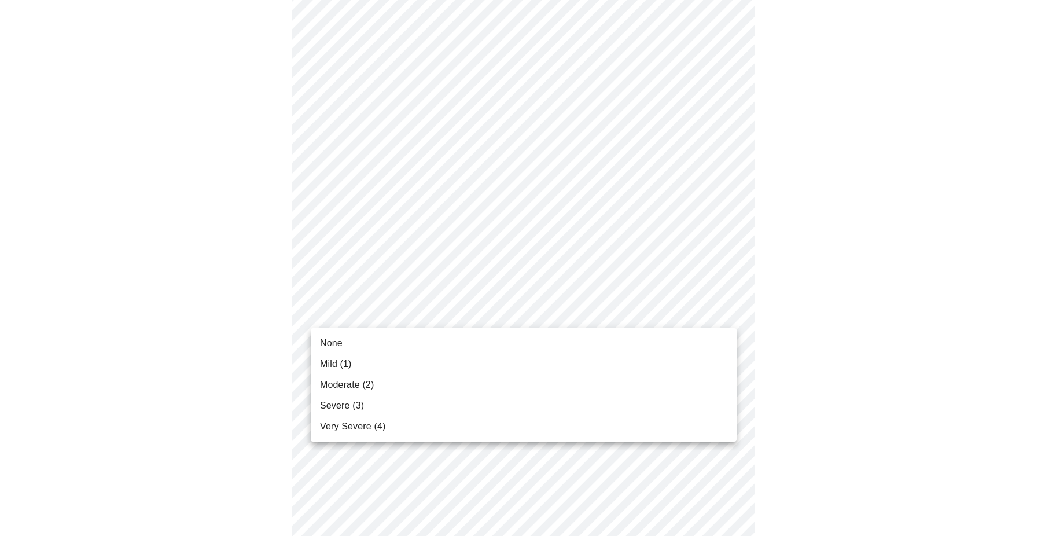
click at [377, 321] on body "MyMenopauseRx Appointments Messaging Labs Uploads Medications Community Refer a…" at bounding box center [528, 452] width 1047 height 1474
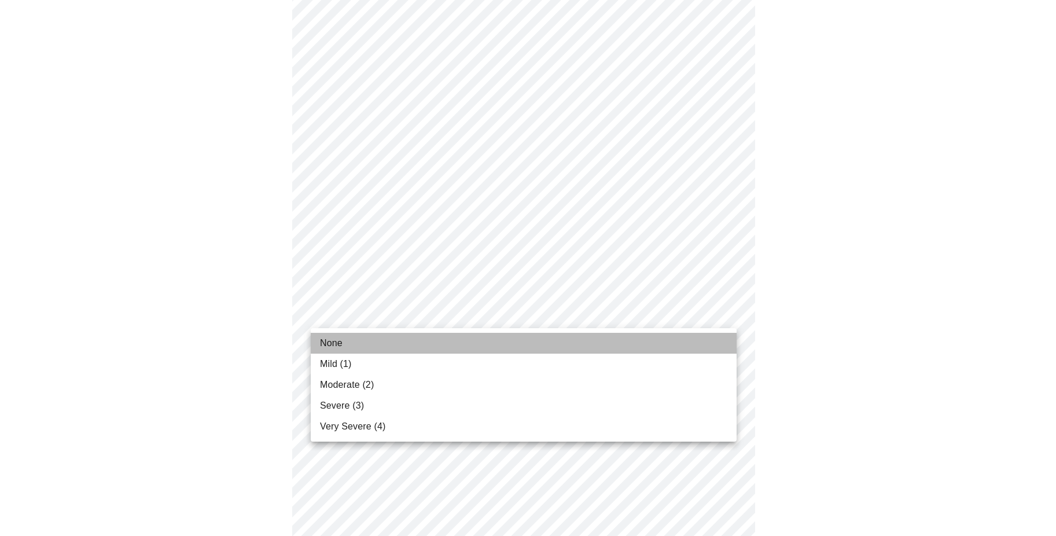
click at [357, 338] on li "None" at bounding box center [524, 343] width 426 height 21
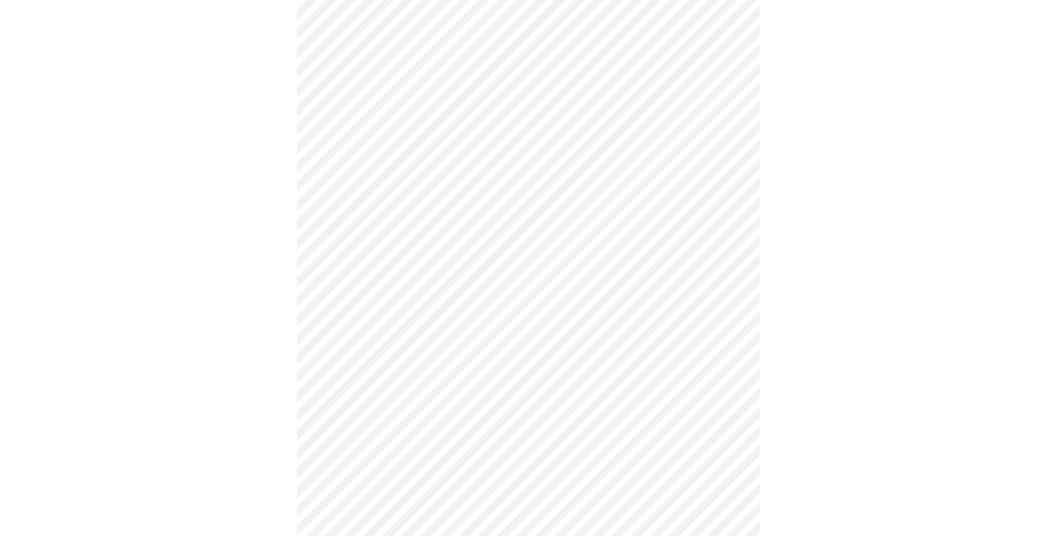
click at [359, 397] on body "MyMenopauseRx Appointments Messaging Labs Uploads Medications Community Refer a…" at bounding box center [528, 444] width 1047 height 1458
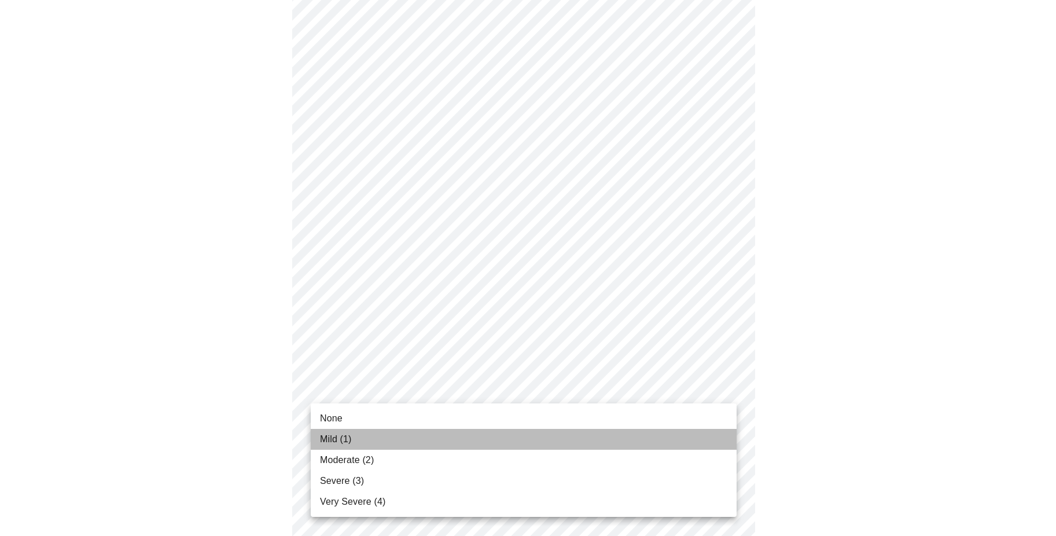
click at [347, 435] on span "Mild (1)" at bounding box center [336, 439] width 32 height 14
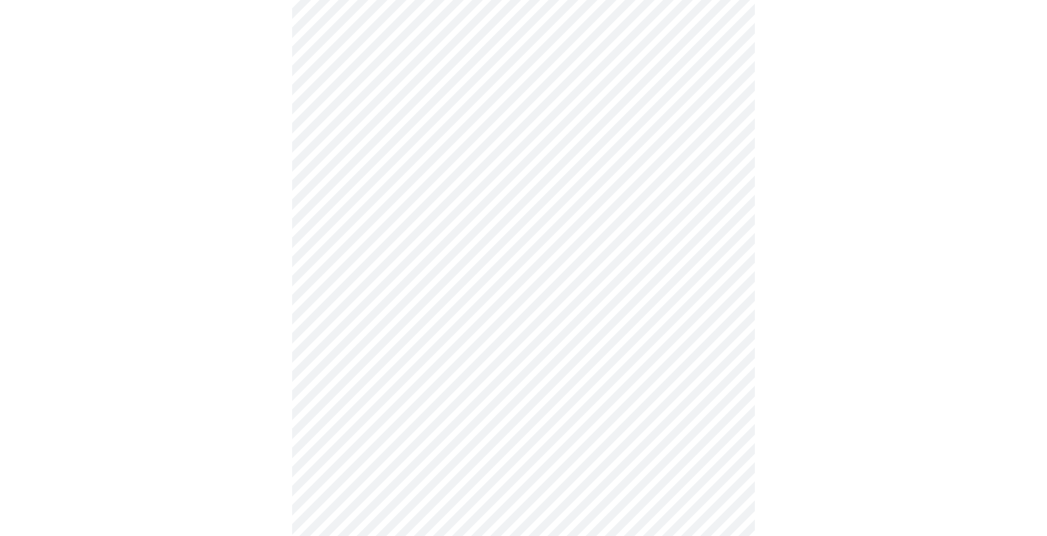
scroll to position [521, 0]
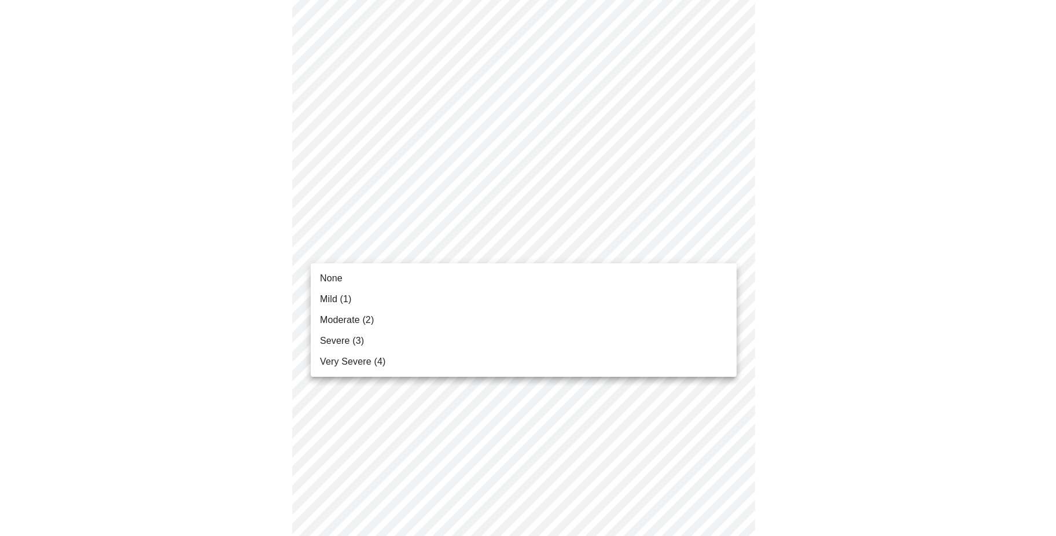
click at [429, 251] on body "MyMenopauseRx Appointments Messaging Labs Uploads Medications Community Refer a…" at bounding box center [528, 205] width 1047 height 1442
click at [351, 284] on li "None" at bounding box center [524, 278] width 426 height 21
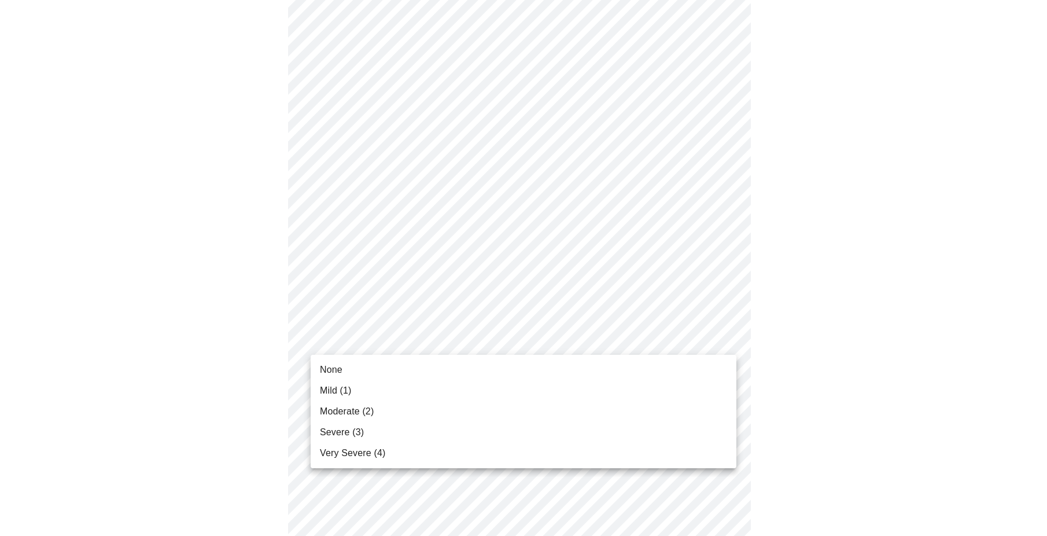
click at [410, 344] on body "MyMenopauseRx Appointments Messaging Labs Uploads Medications Community Refer a…" at bounding box center [524, 197] width 1038 height 1426
click at [348, 367] on li "None" at bounding box center [524, 369] width 426 height 21
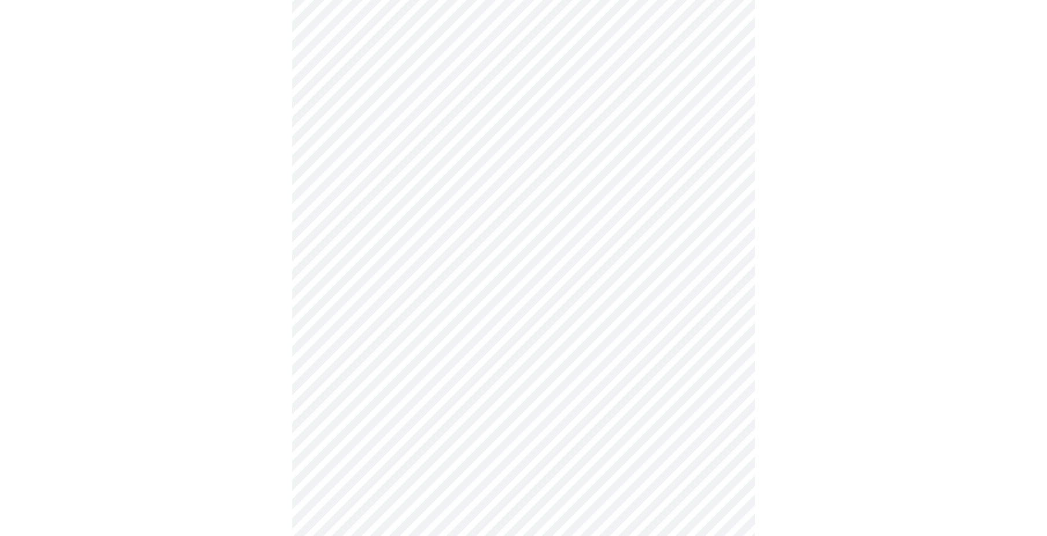
scroll to position [752, 0]
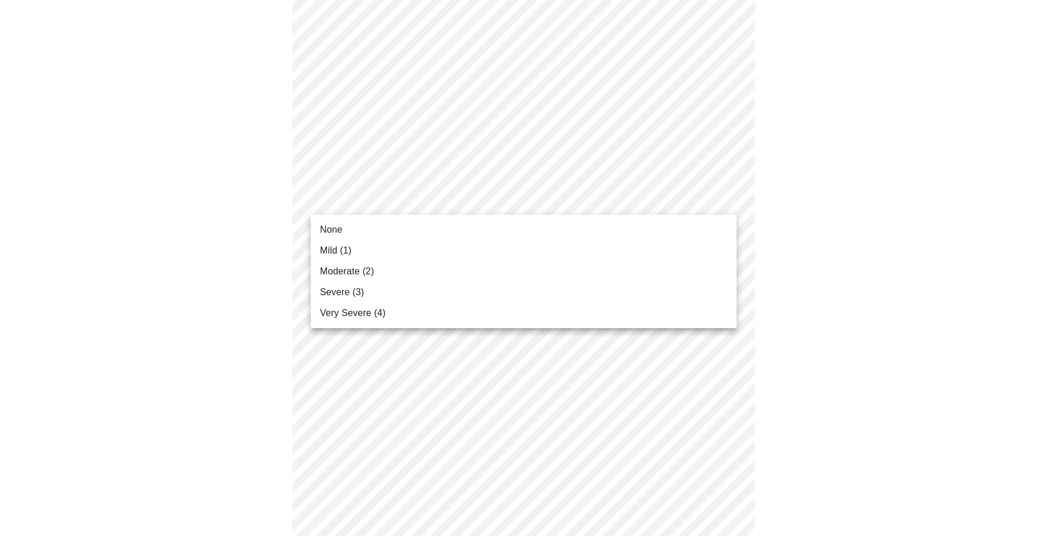
click at [366, 231] on li "None" at bounding box center [524, 229] width 426 height 21
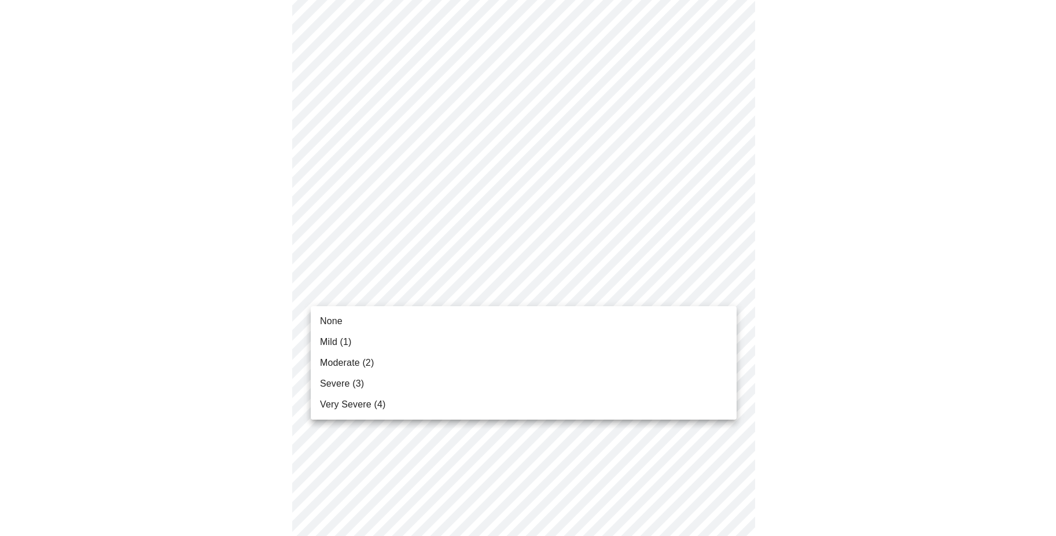
click at [368, 322] on li "None" at bounding box center [524, 321] width 426 height 21
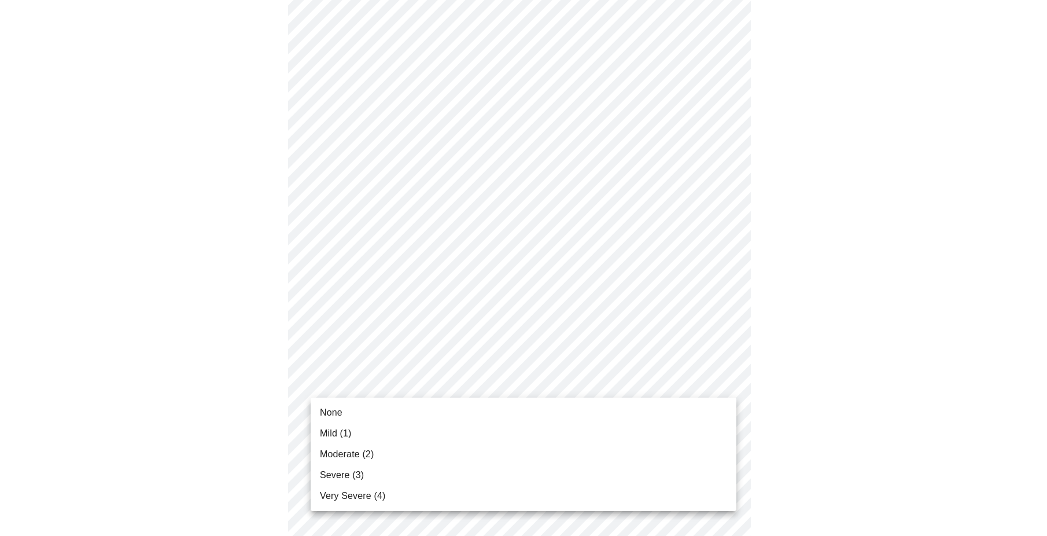
click at [345, 434] on span "Mild (1)" at bounding box center [336, 433] width 32 height 14
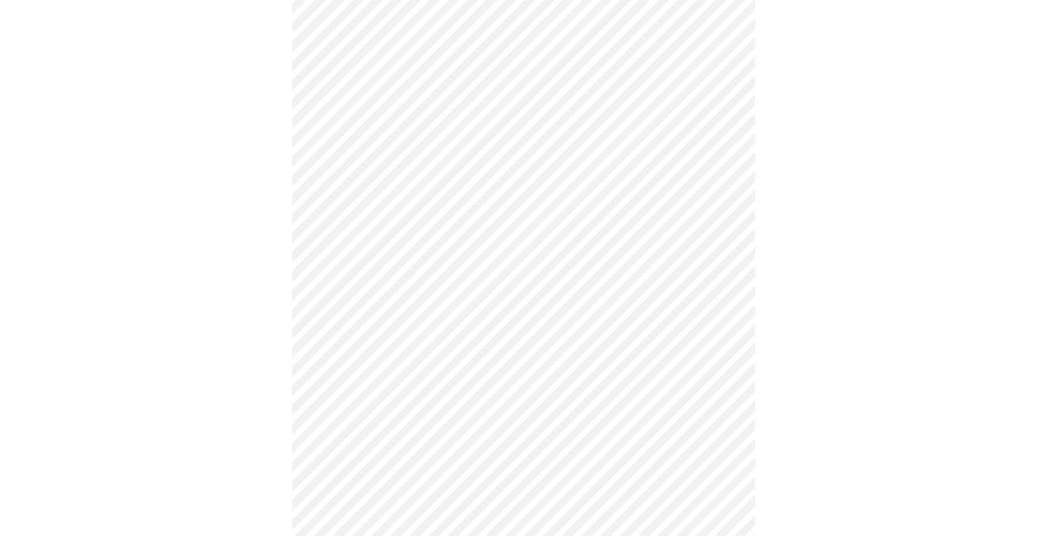
scroll to position [521, 0]
click at [400, 186] on body "MyMenopauseRx Appointments Messaging Labs Uploads Medications Community Refer a…" at bounding box center [524, 55] width 1038 height 1142
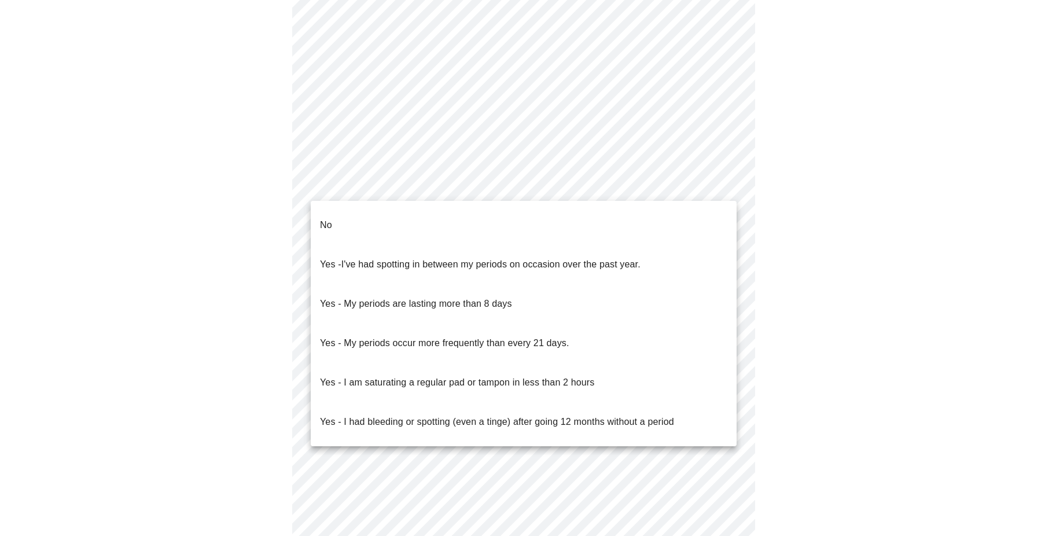
click at [326, 218] on p "No" at bounding box center [326, 225] width 12 height 14
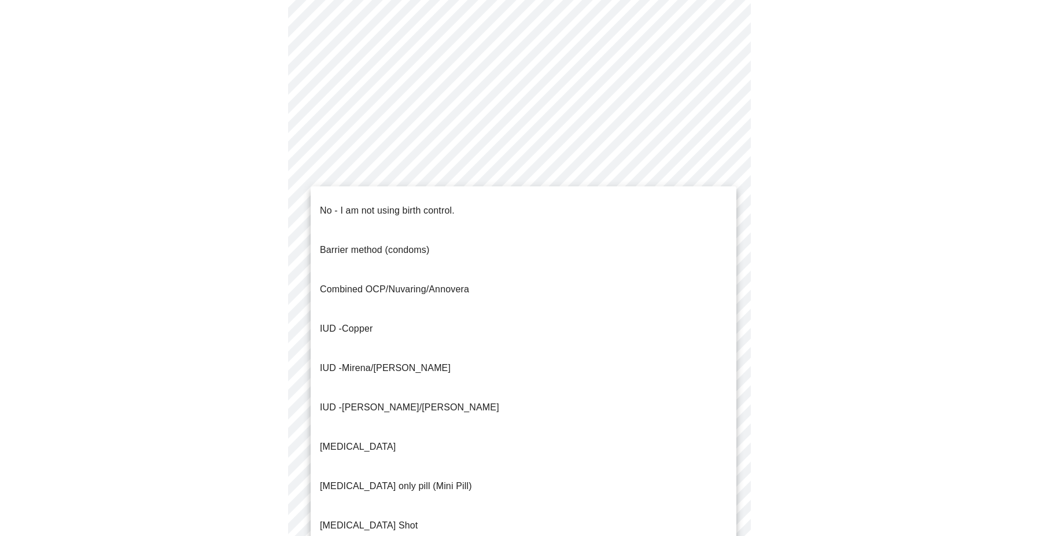
click at [376, 271] on body "MyMenopauseRx Appointments Messaging Labs Uploads Medications Community Refer a…" at bounding box center [524, 51] width 1038 height 1135
click at [372, 204] on p "No - I am not using birth control." at bounding box center [387, 211] width 135 height 14
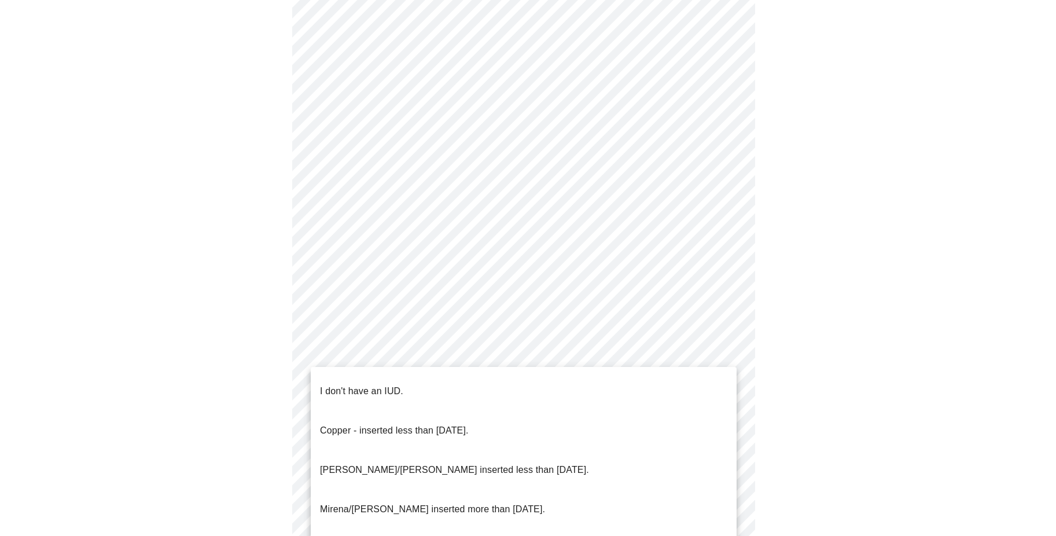
click at [387, 351] on body "MyMenopauseRx Appointments Messaging Labs Uploads Medications Community Refer a…" at bounding box center [528, 48] width 1047 height 1128
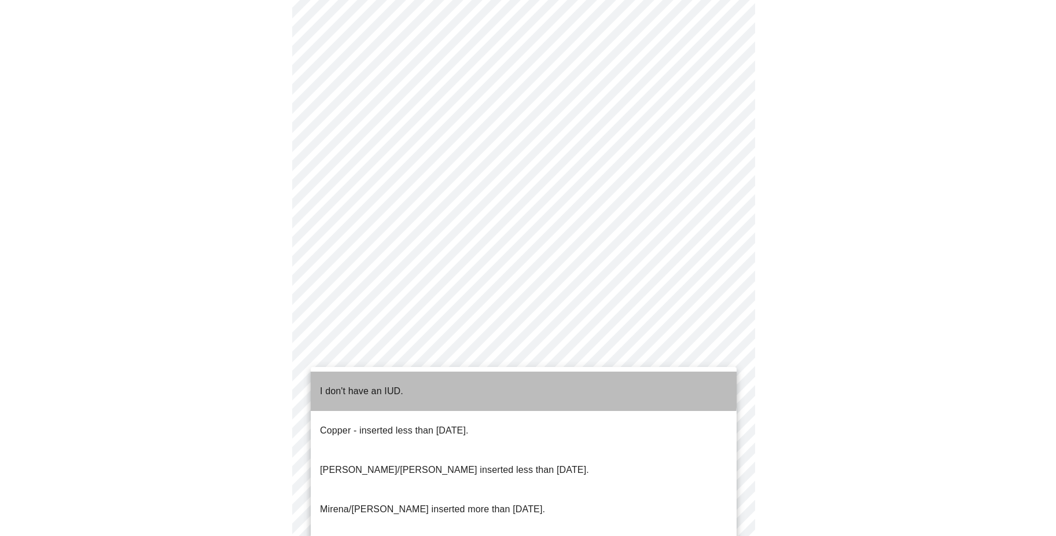
click at [380, 384] on p "I don't have an IUD." at bounding box center [361, 391] width 83 height 14
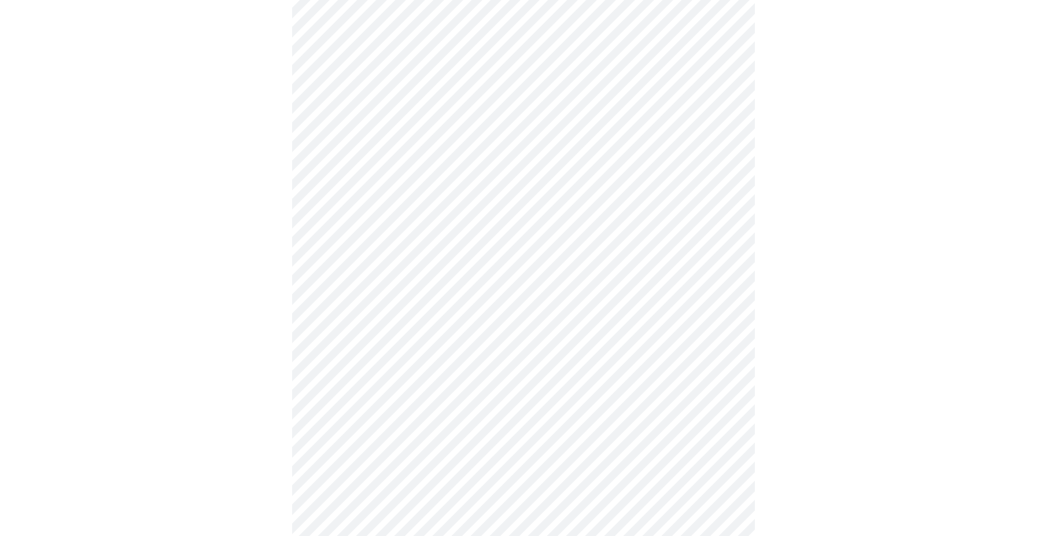
click at [374, 441] on body "MyMenopauseRx Appointments Messaging Labs Uploads Medications Community Refer a…" at bounding box center [524, 44] width 1038 height 1121
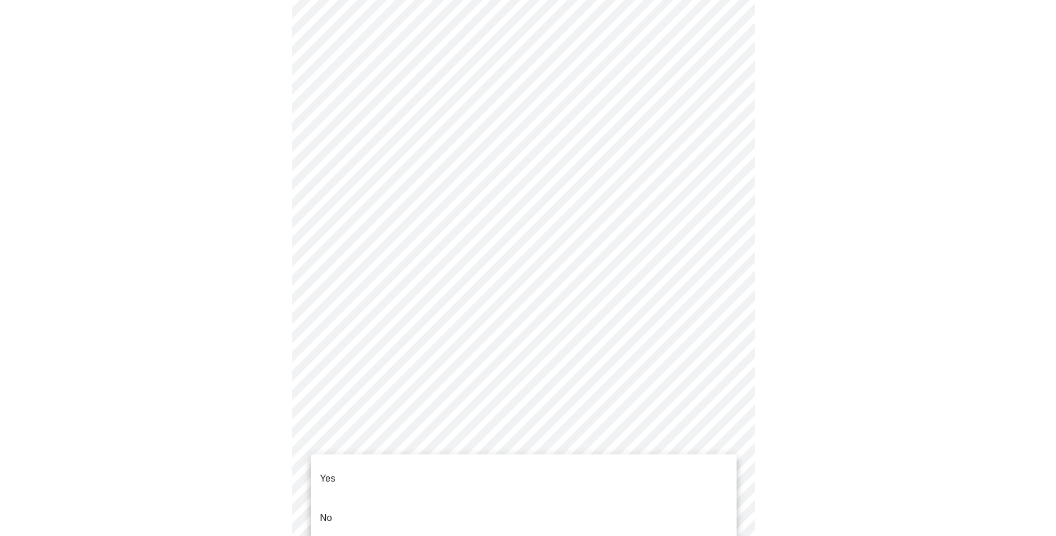
click at [356, 466] on li "Yes" at bounding box center [524, 478] width 426 height 39
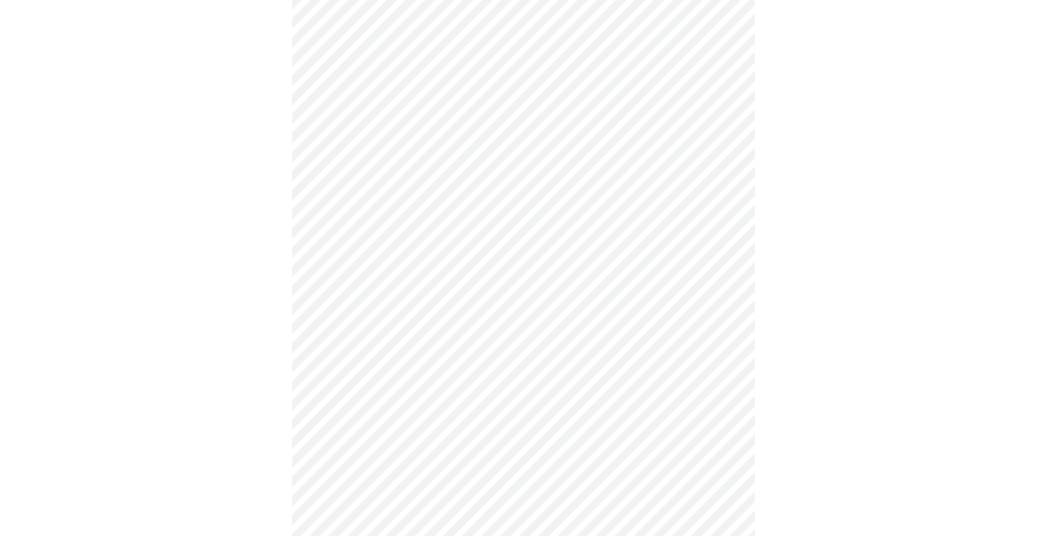
scroll to position [3009, 0]
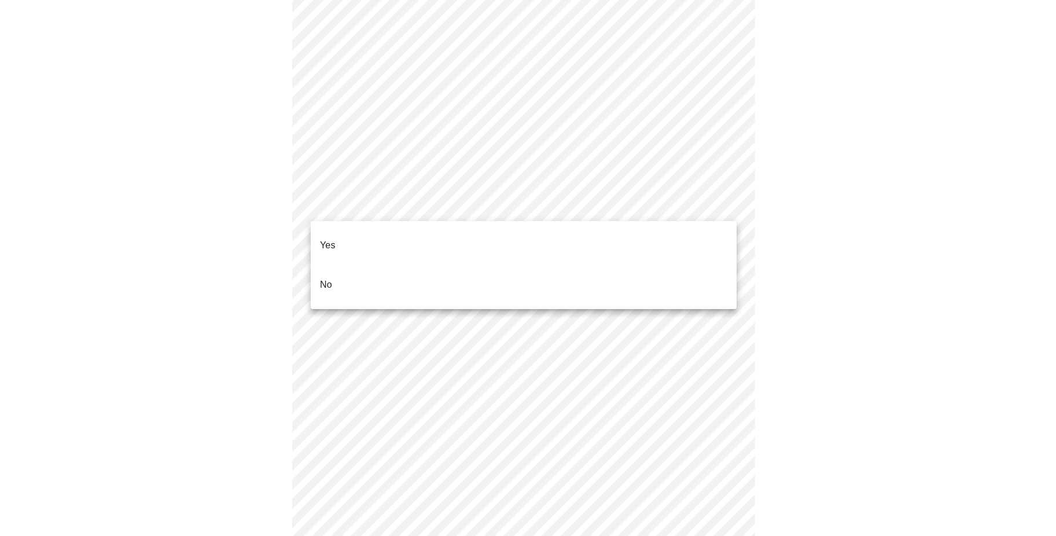
click at [352, 271] on li "No" at bounding box center [524, 284] width 426 height 39
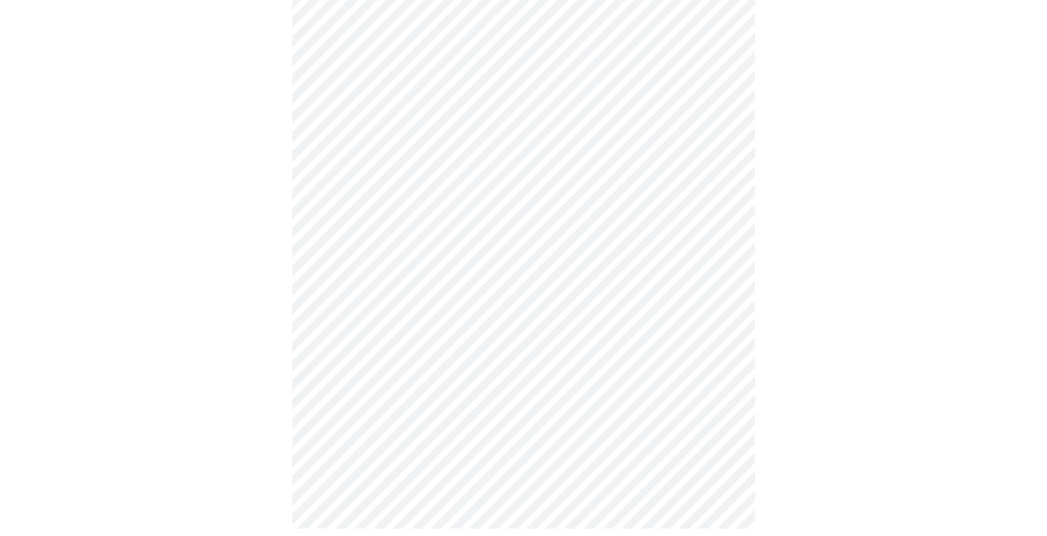
scroll to position [675, 0]
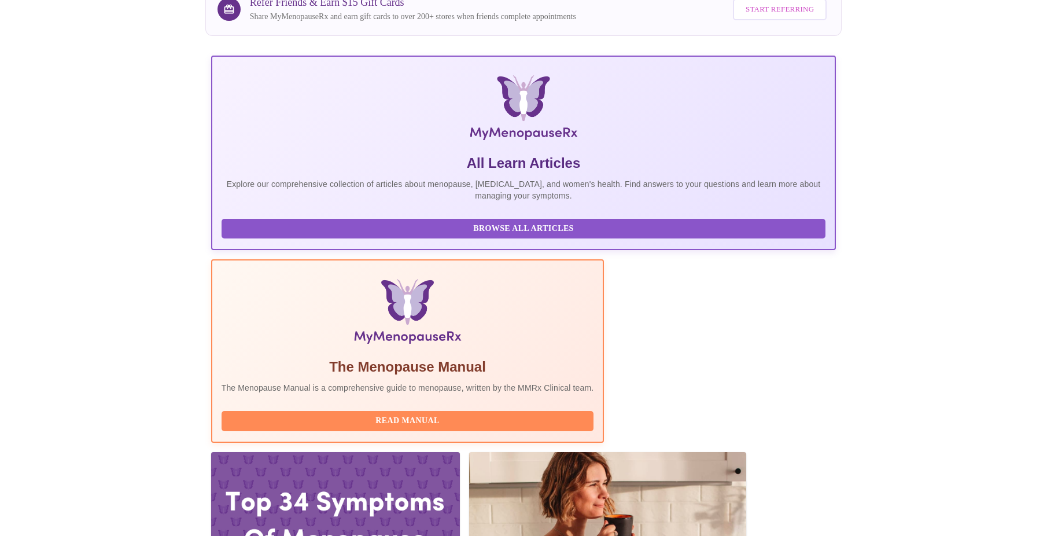
scroll to position [347, 0]
